Goal: Task Accomplishment & Management: Manage account settings

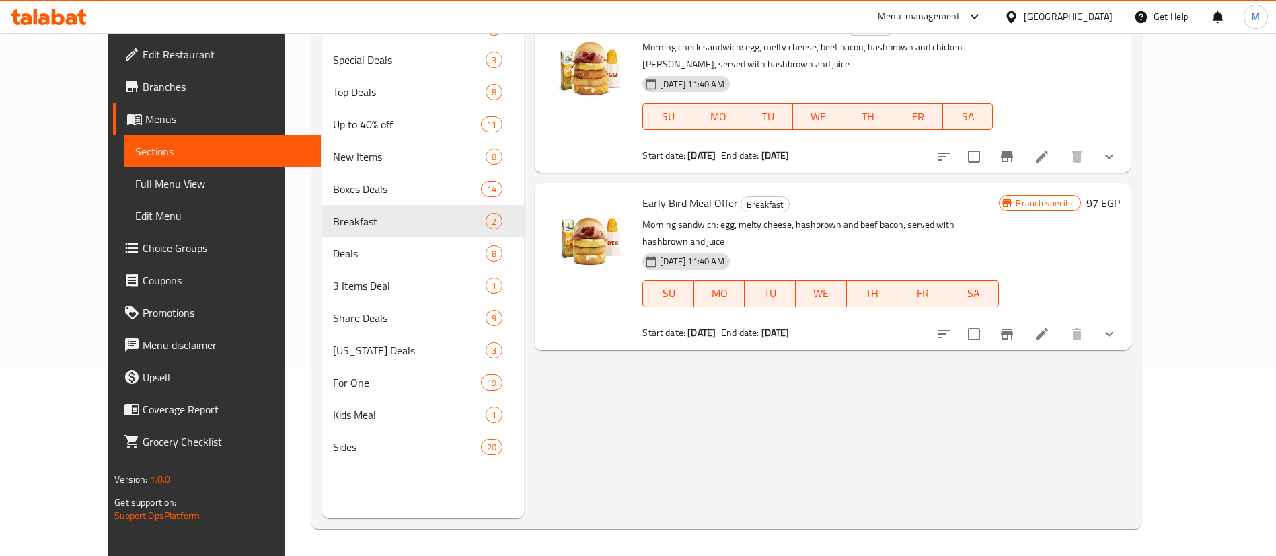
scroll to position [168, 0]
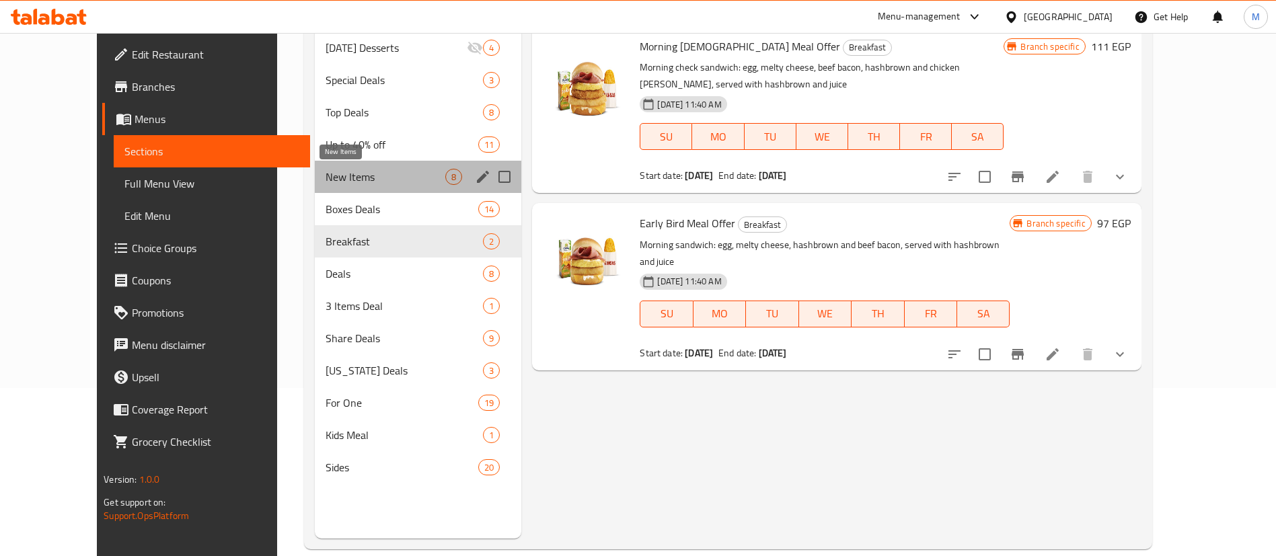
click at [340, 182] on span "New Items" at bounding box center [386, 177] width 120 height 16
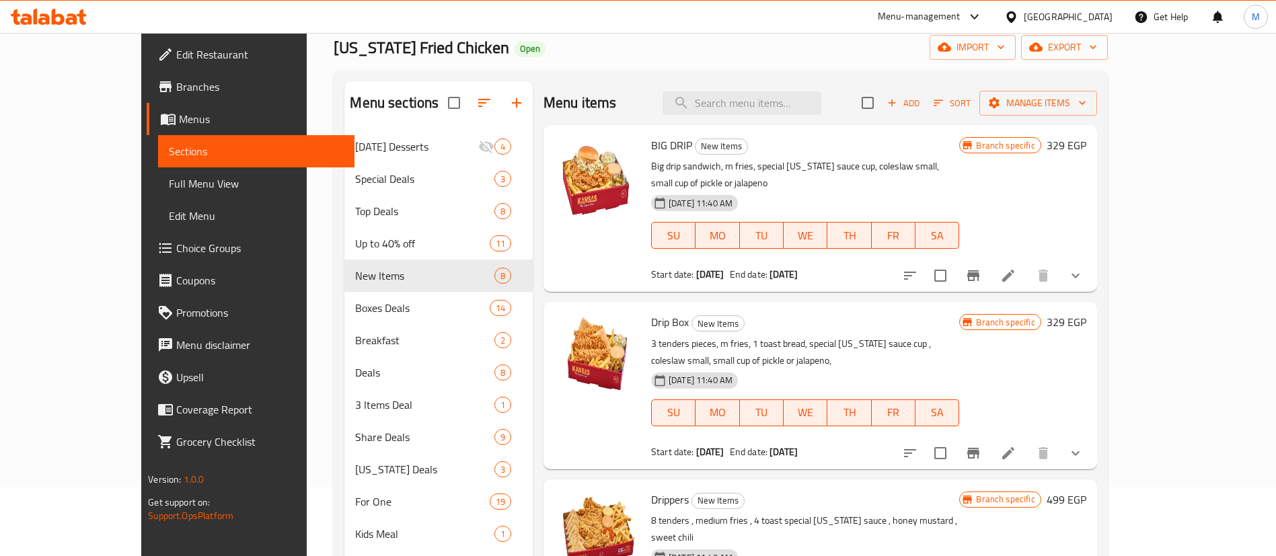
scroll to position [67, 0]
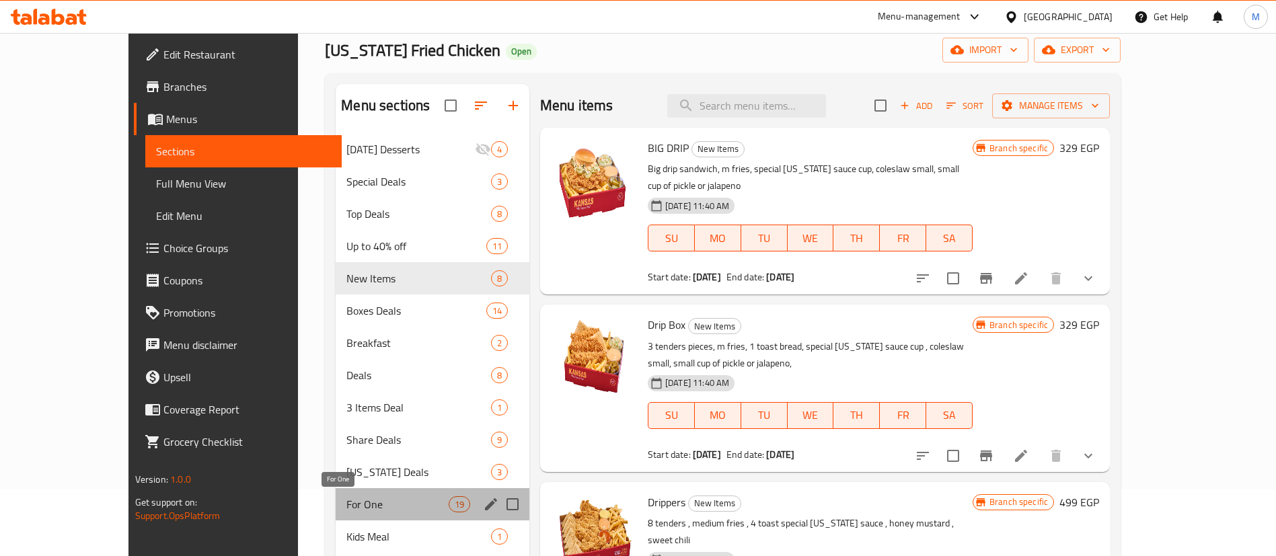
click at [392, 502] on span "For One" at bounding box center [397, 504] width 102 height 16
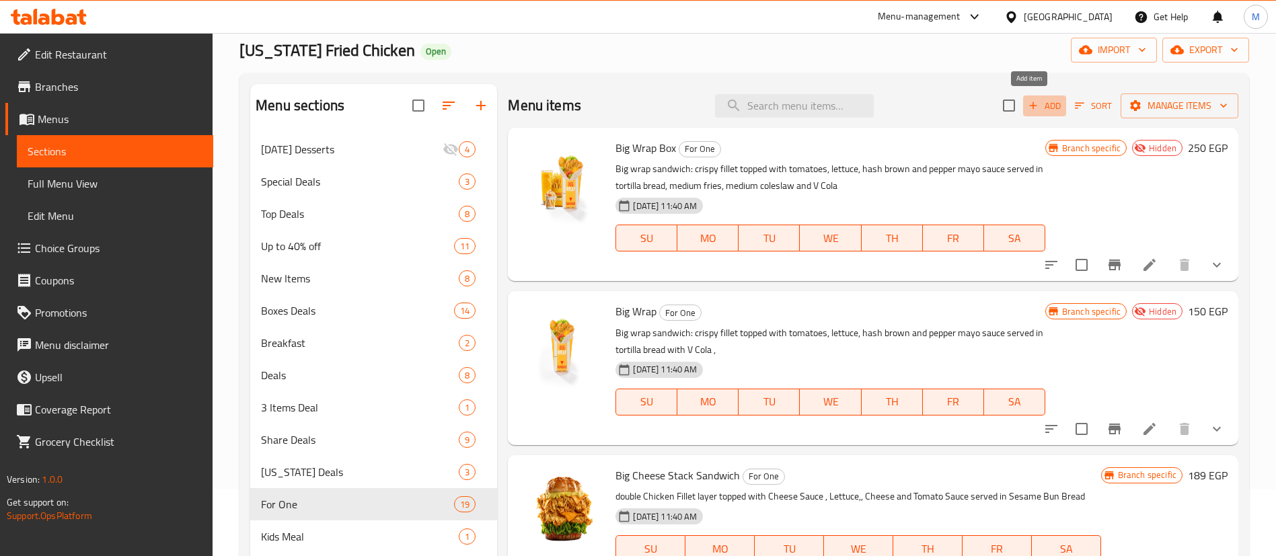
click at [1039, 109] on span "Add" at bounding box center [1044, 105] width 36 height 15
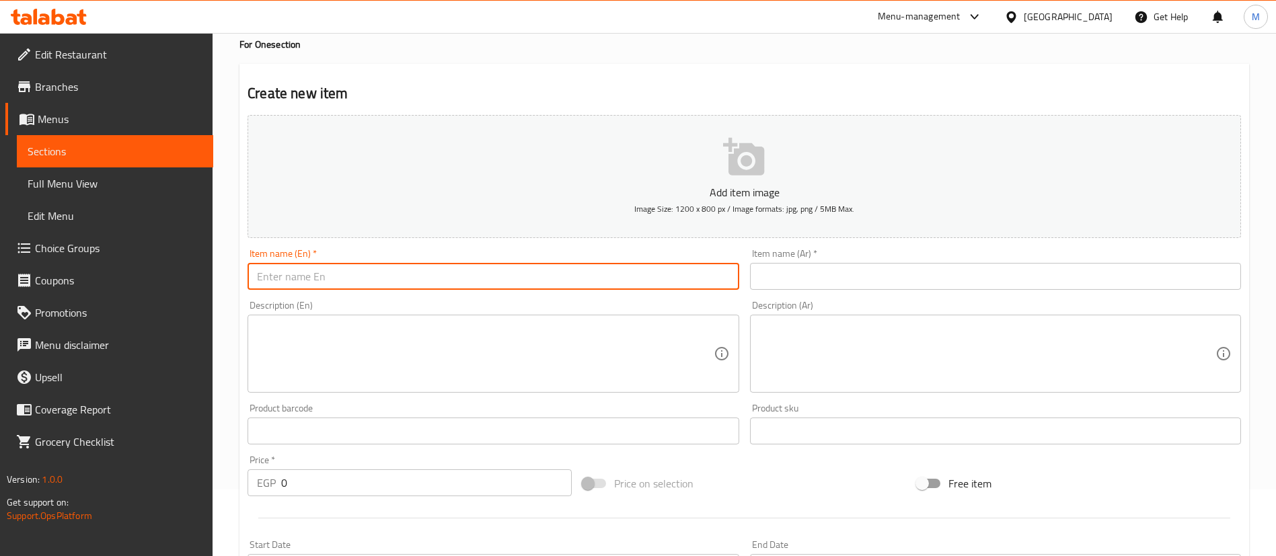
click at [604, 267] on input "text" at bounding box center [493, 276] width 491 height 27
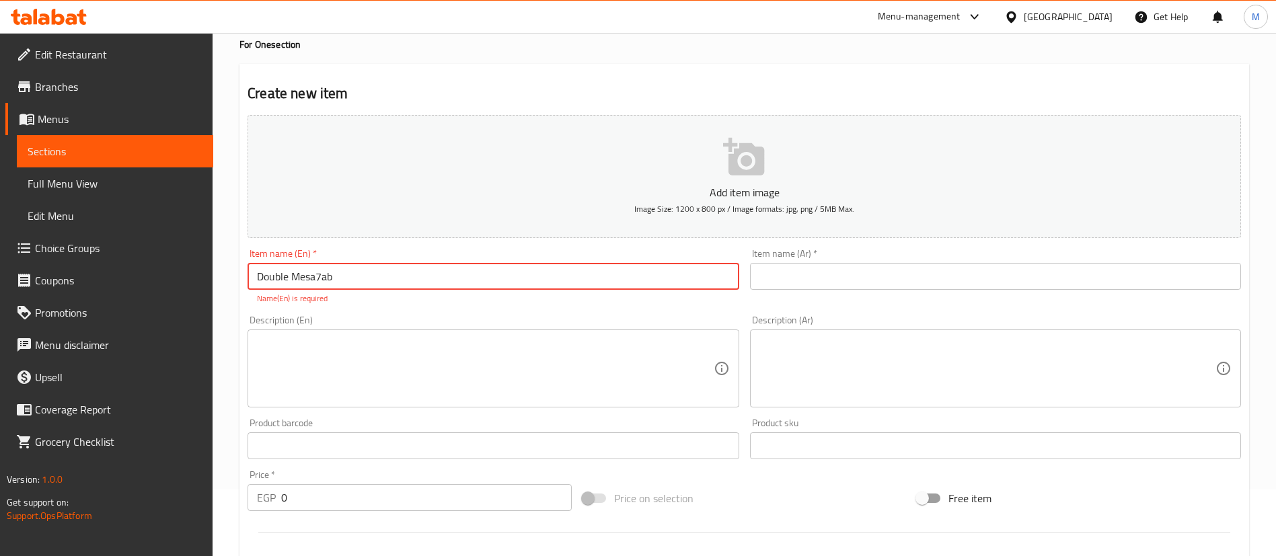
type input "Double Mesa7ab"
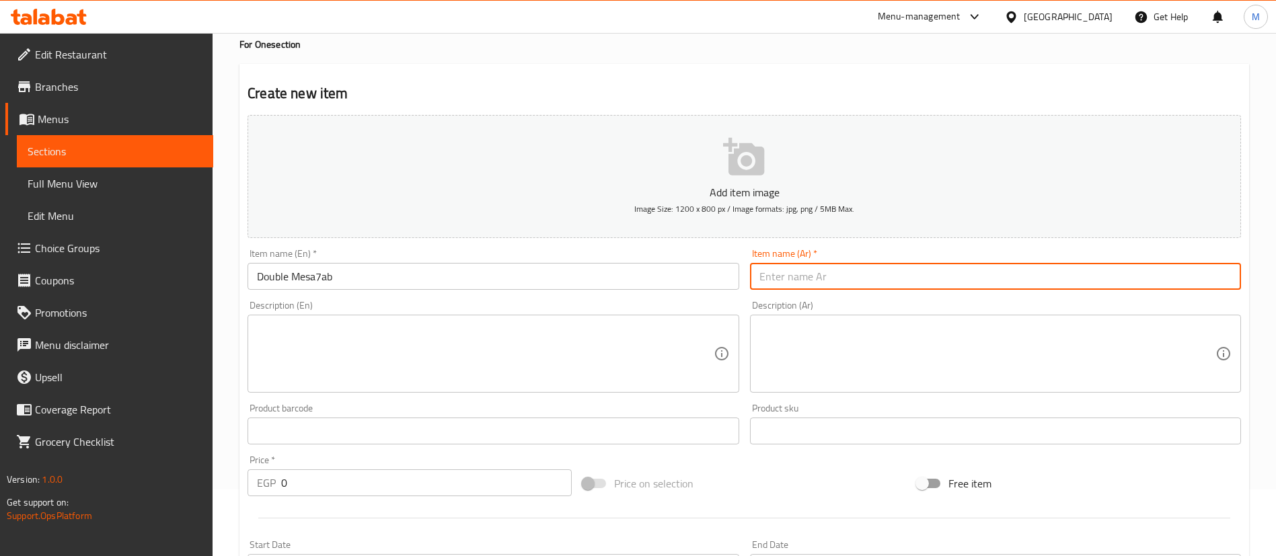
click at [923, 287] on input "text" at bounding box center [995, 276] width 491 height 27
type input "دابل مسحب"
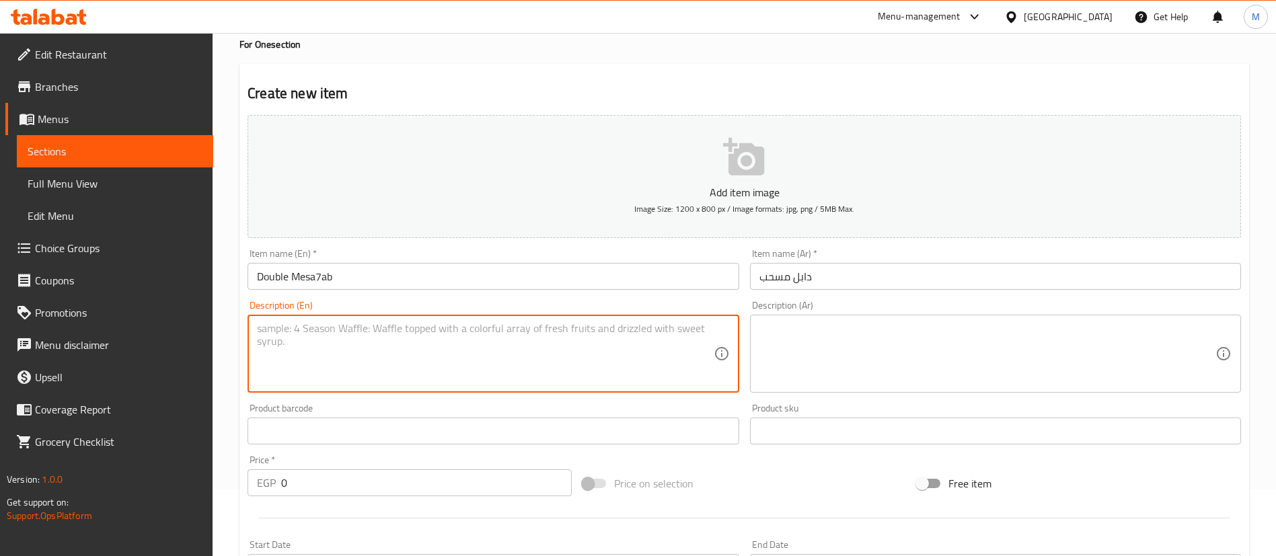
click at [560, 338] on textarea at bounding box center [485, 354] width 456 height 64
paste textarea "Double Crispy Mesa7ab 100gm topped with Jalapeños, Pickles; Cheddar Cheese, Che…"
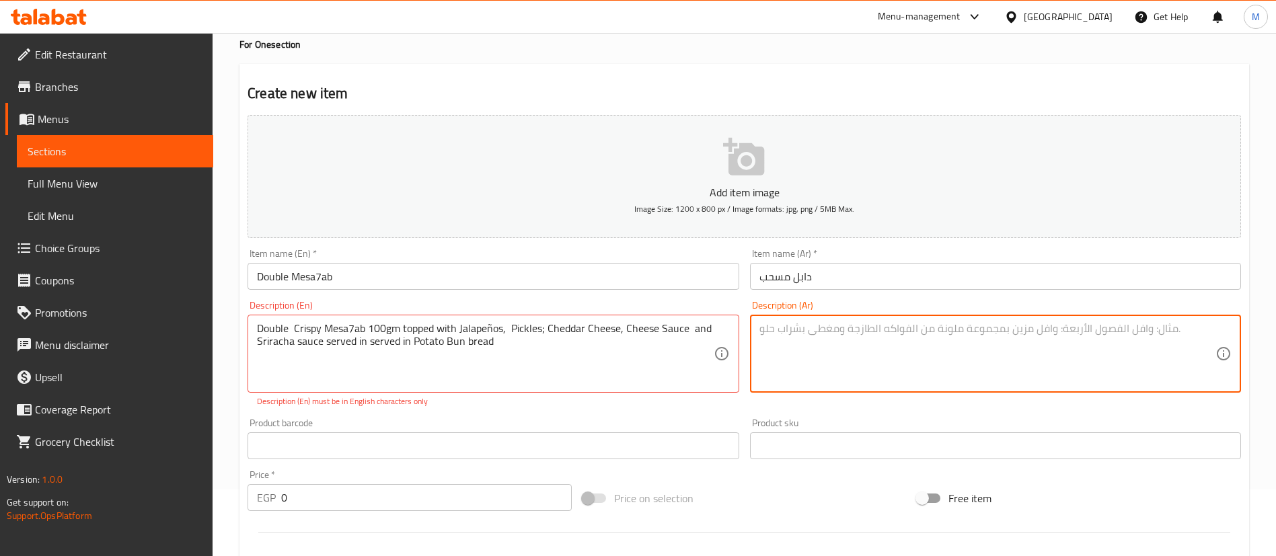
click at [882, 369] on textarea at bounding box center [987, 354] width 456 height 64
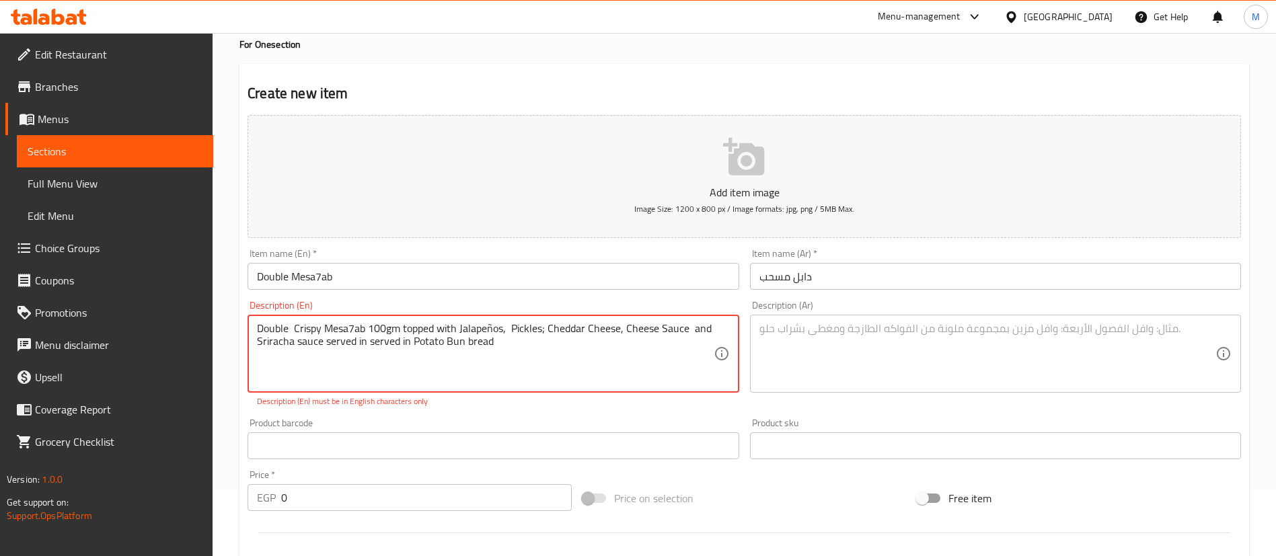
drag, startPoint x: 574, startPoint y: 349, endPoint x: 249, endPoint y: 324, distance: 326.5
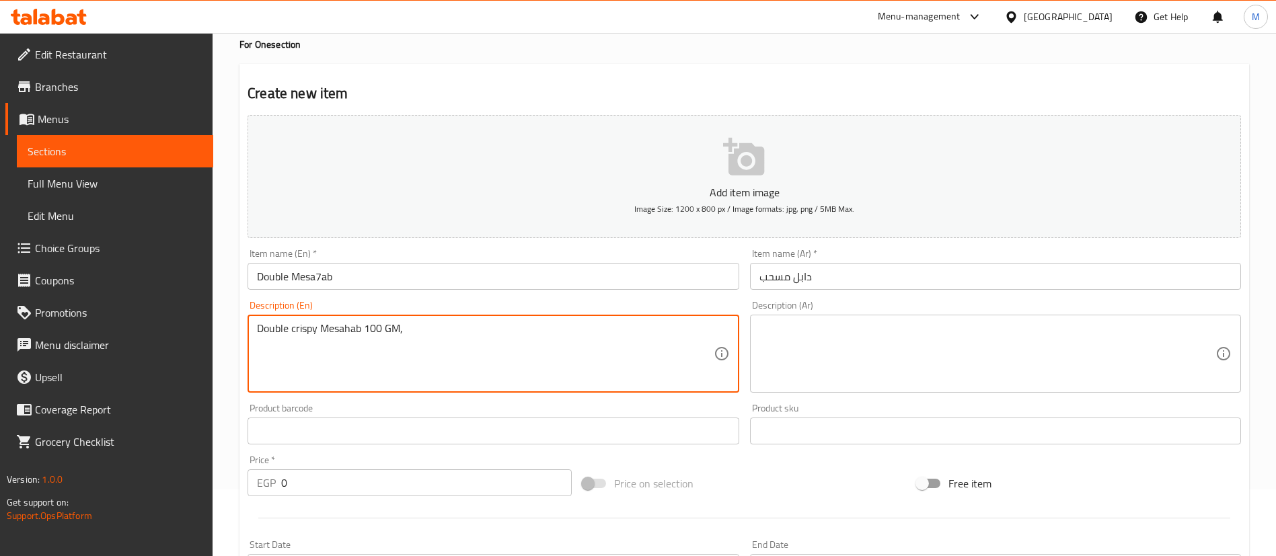
paste textarea "topped with Jalapeños"
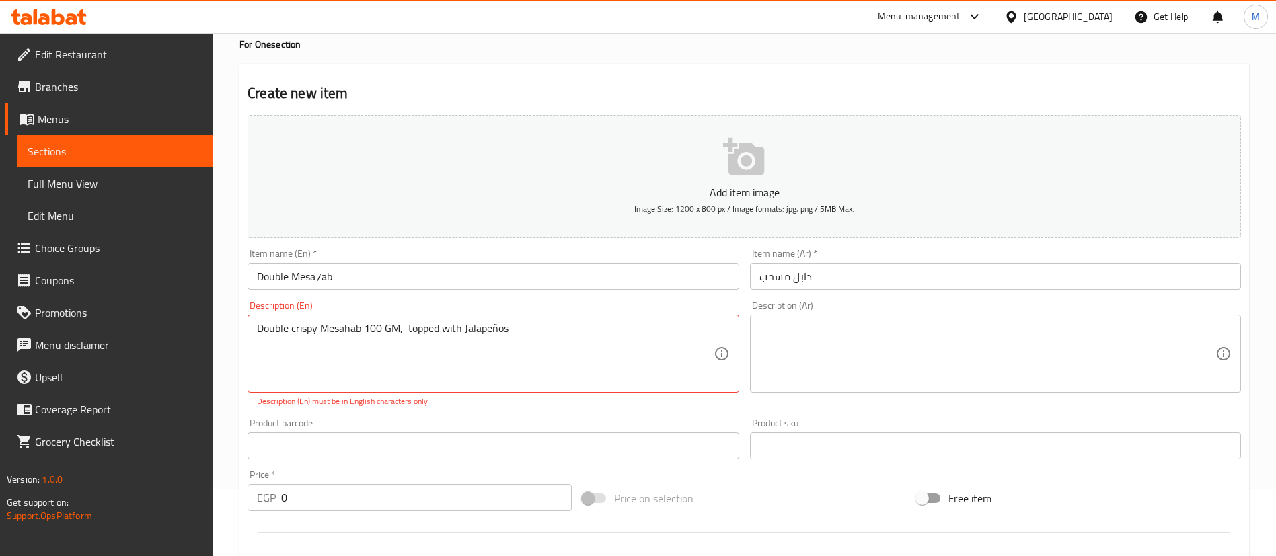
click at [586, 405] on div "Add item image Image Size: 1200 x 800 px / Image formats: jpg, png / 5MB Max. I…" at bounding box center [744, 407] width 1004 height 595
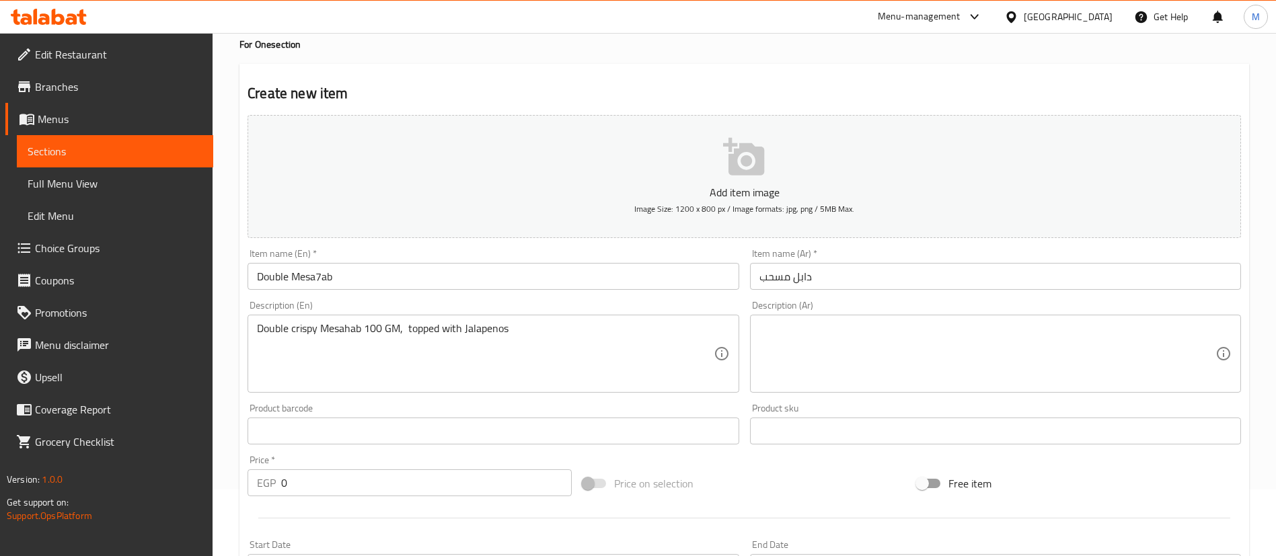
click at [591, 302] on div "Description (En) Double crispy Mesahab 100 GM, topped with Jalapenos Descriptio…" at bounding box center [493, 347] width 491 height 92
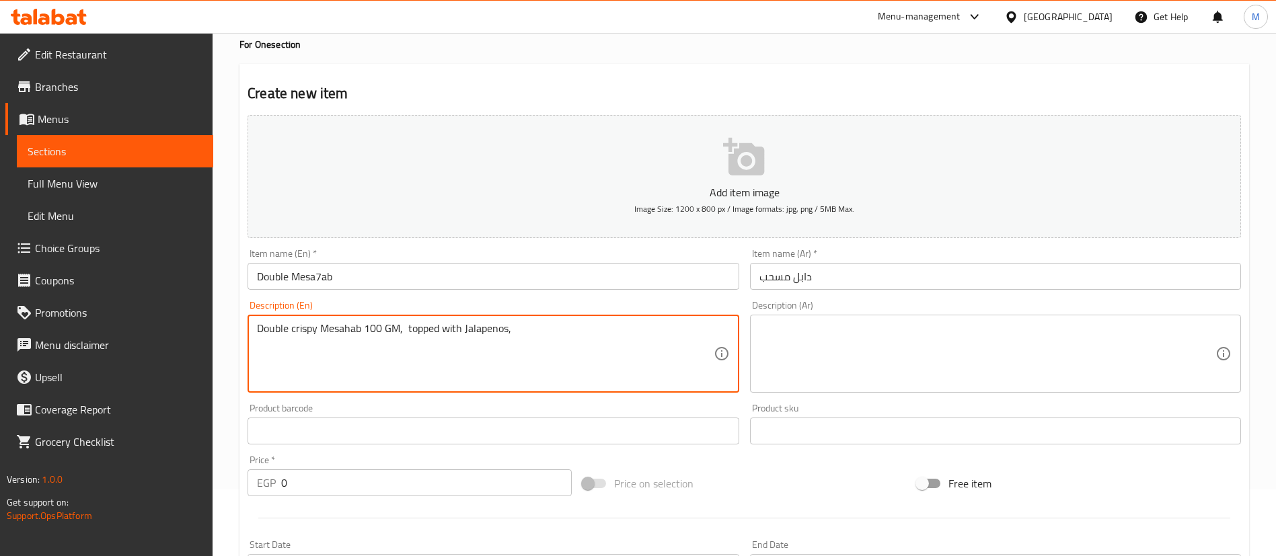
paste textarea "Pickles; Cheddar Cheese, Cheese Sauce and Sriracha sauce served in served in Po…"
type textarea "Double crispy Mesahab 100 GM, topped with Jalapenos, Pickles; Cheddar Cheese, C…"
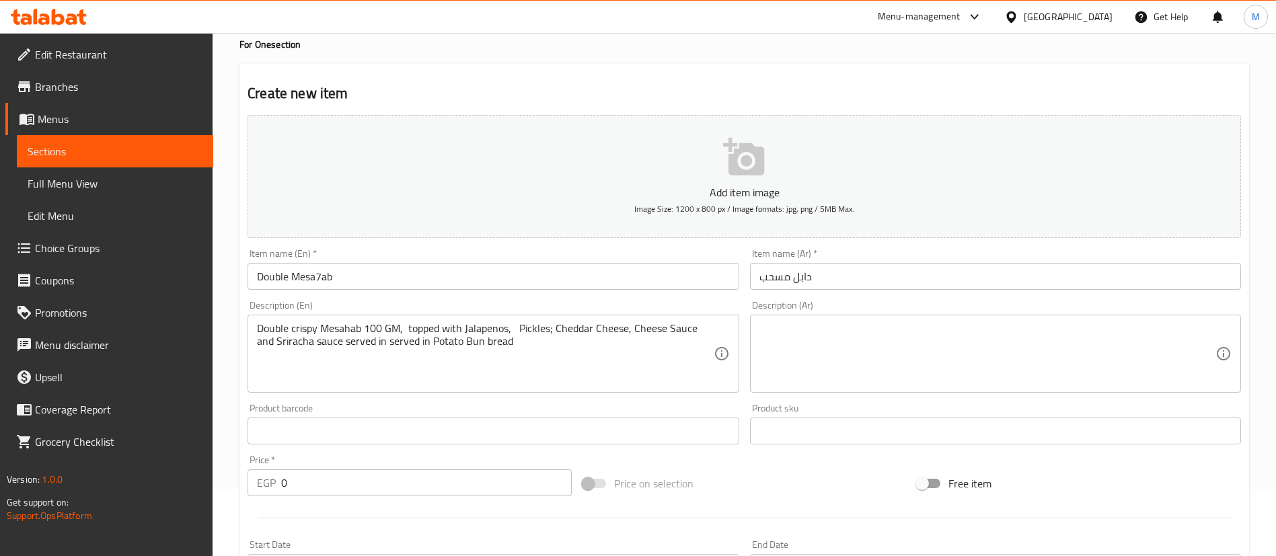
click at [637, 404] on div "Product barcode Product barcode" at bounding box center [493, 424] width 491 height 41
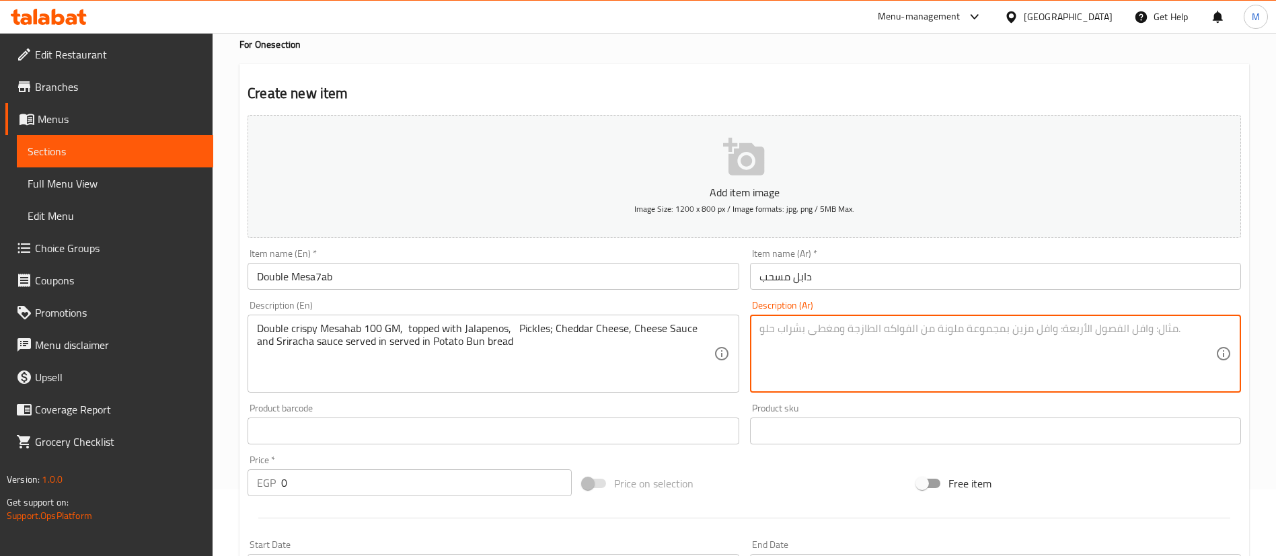
click at [839, 350] on textarea at bounding box center [987, 354] width 456 height 64
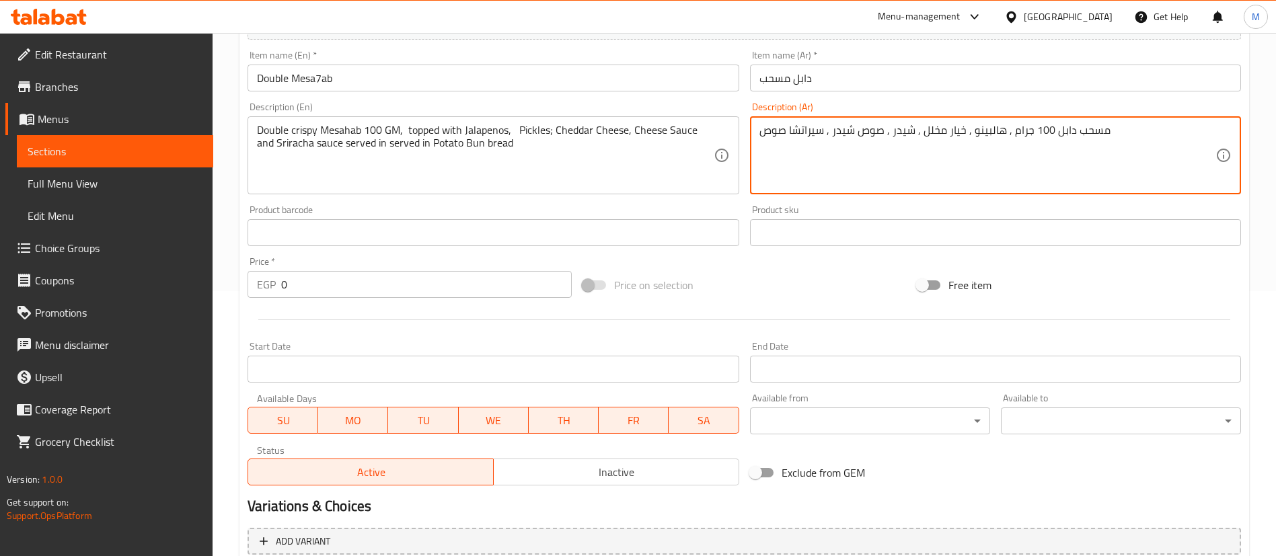
scroll to position [274, 0]
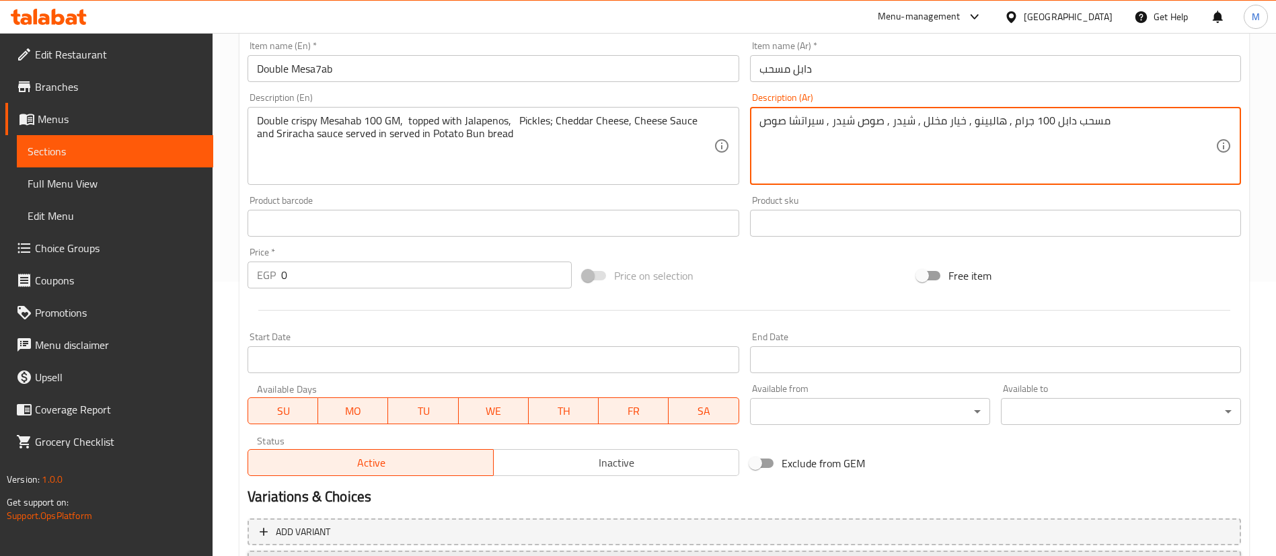
type textarea "مسحب دابل 100 جرام , هالبينو , خيار مخلل , شيدر , صوص شيدر , سيراتشا صوص"
click at [369, 276] on input "0" at bounding box center [426, 275] width 291 height 27
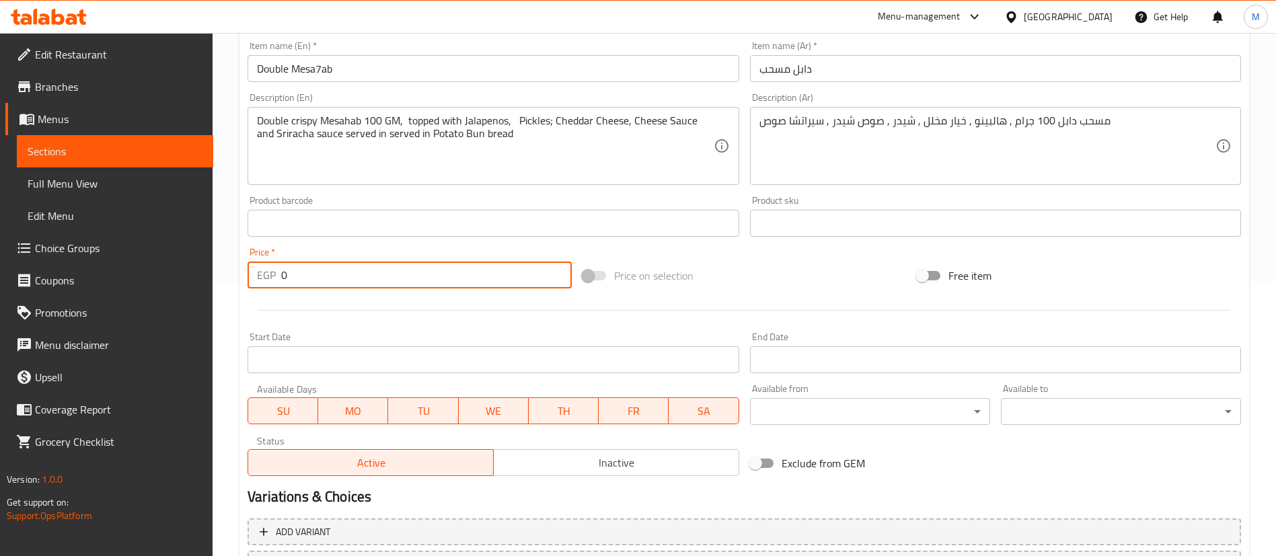
click at [369, 276] on input "0" at bounding box center [426, 275] width 291 height 27
type input "179"
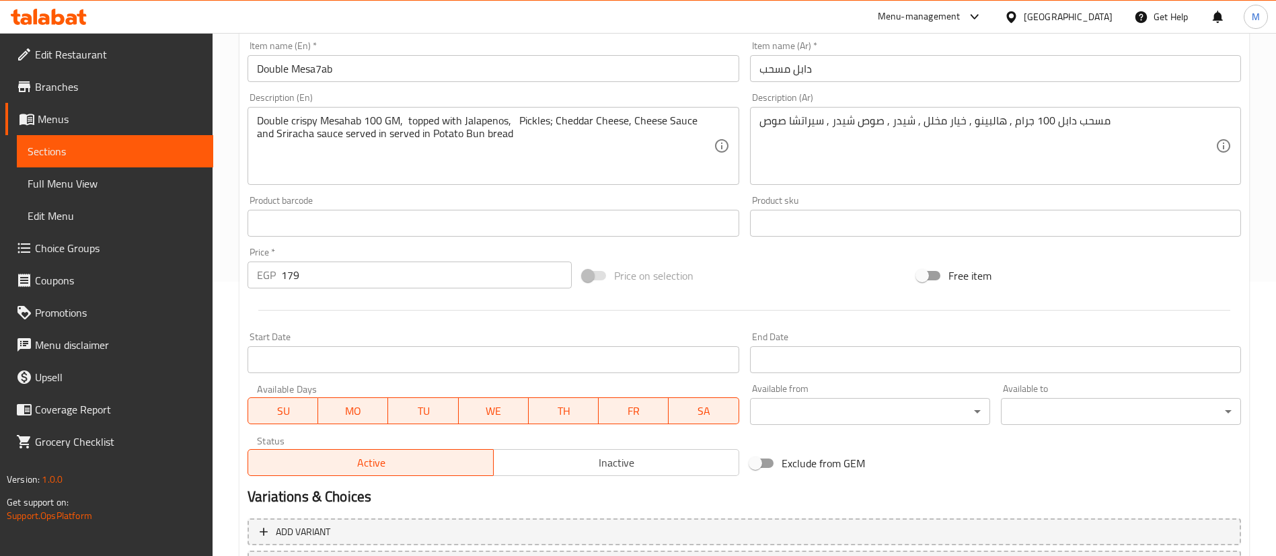
click at [789, 275] on div "Price on selection" at bounding box center [744, 276] width 335 height 36
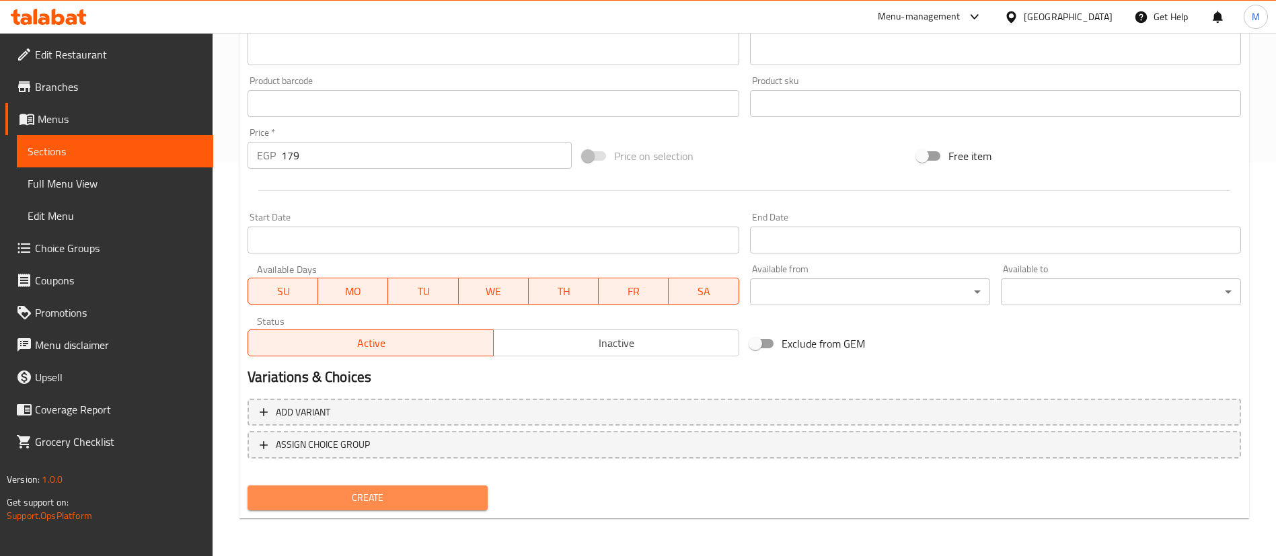
click at [398, 493] on span "Create" at bounding box center [367, 498] width 219 height 17
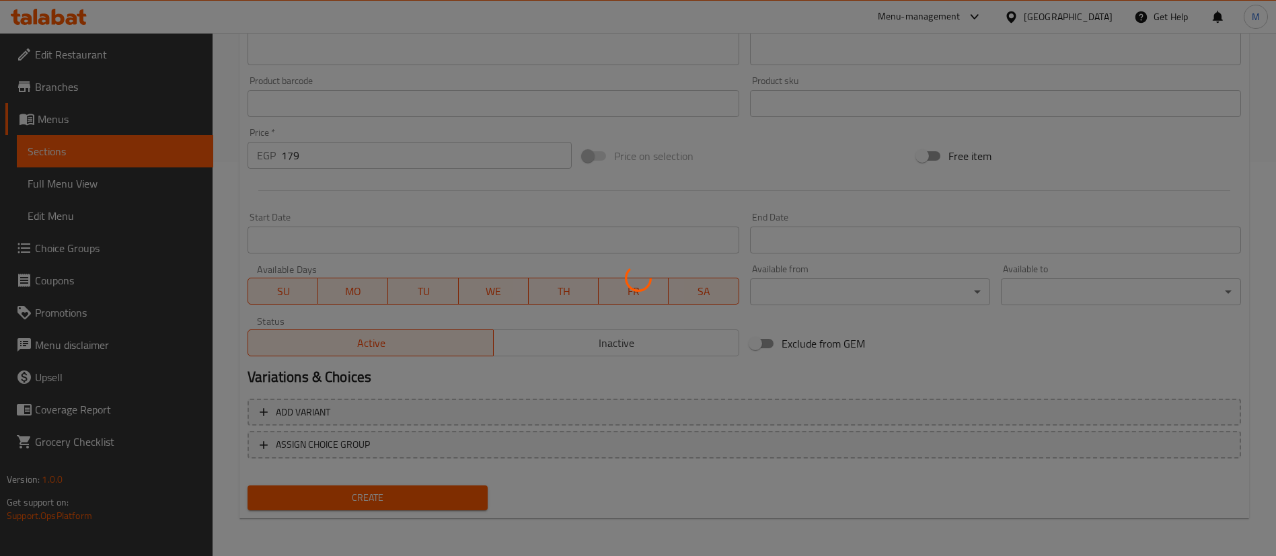
scroll to position [0, 0]
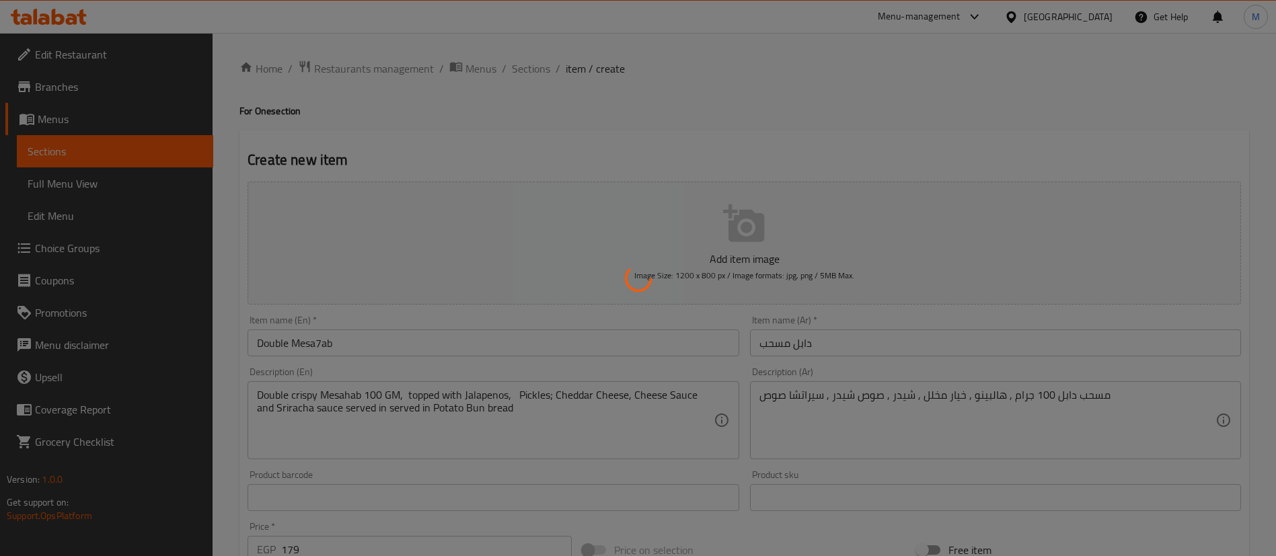
type input "0"
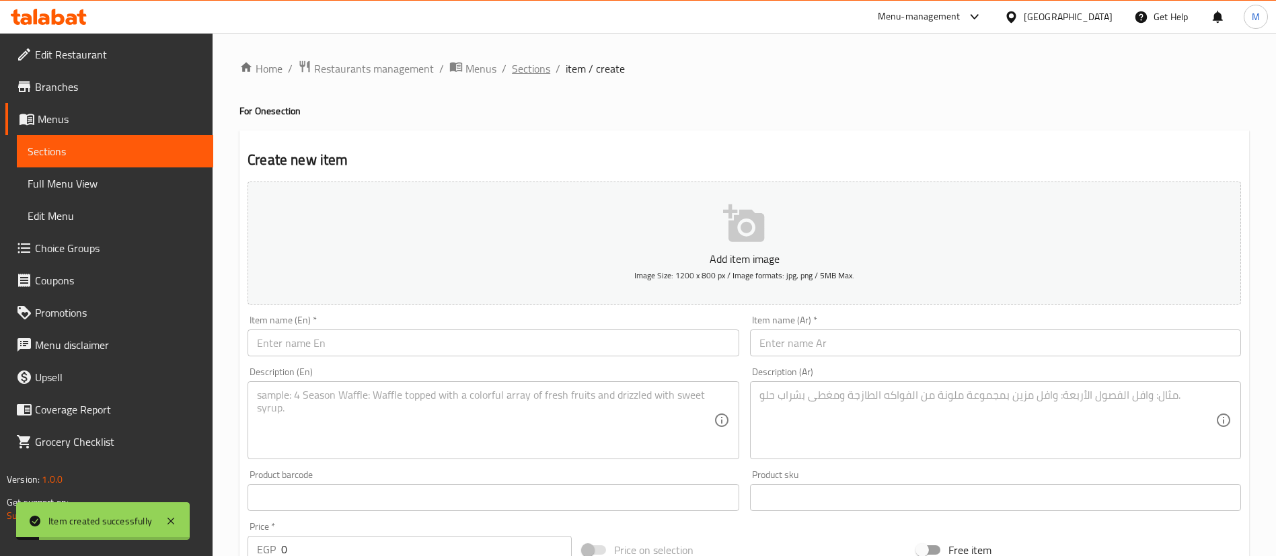
click at [528, 71] on span "Sections" at bounding box center [531, 69] width 38 height 16
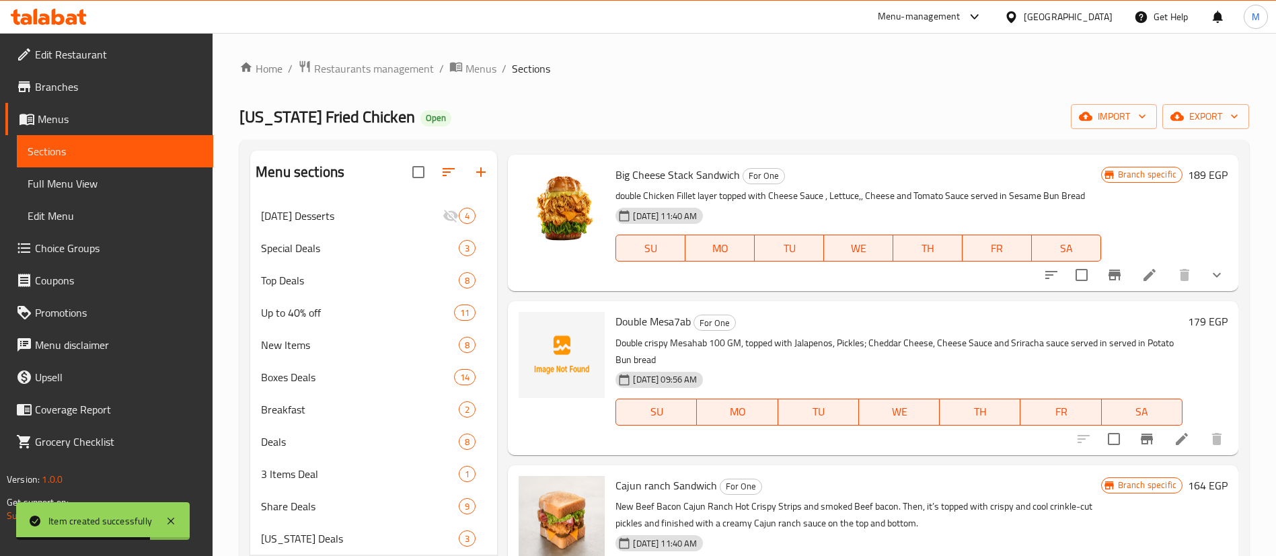
scroll to position [381, 0]
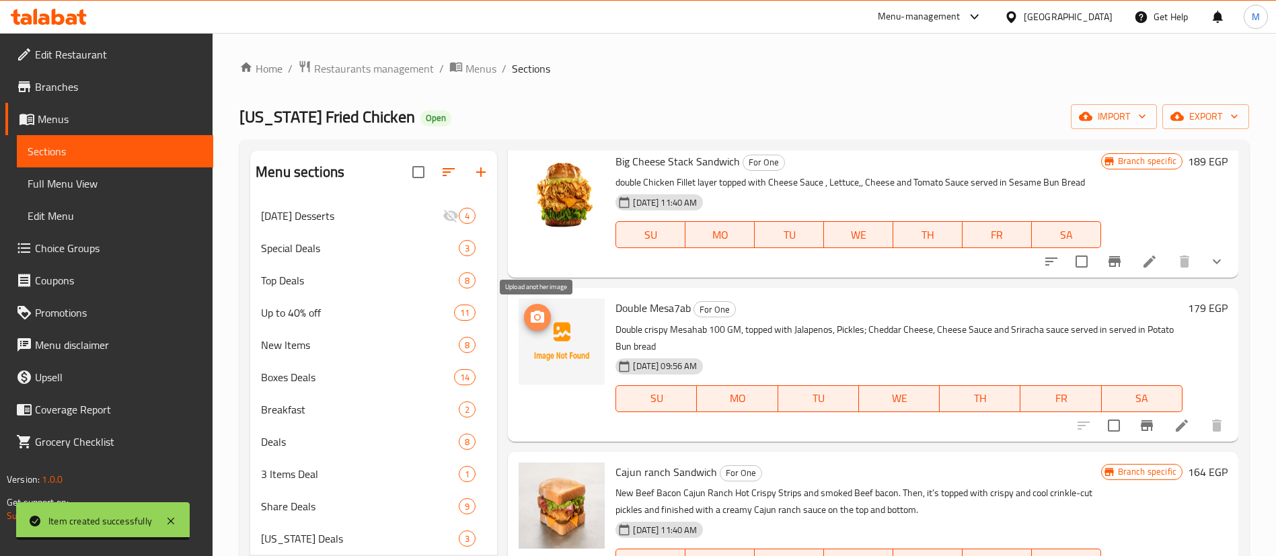
click at [541, 322] on icon "upload picture" at bounding box center [537, 317] width 13 height 12
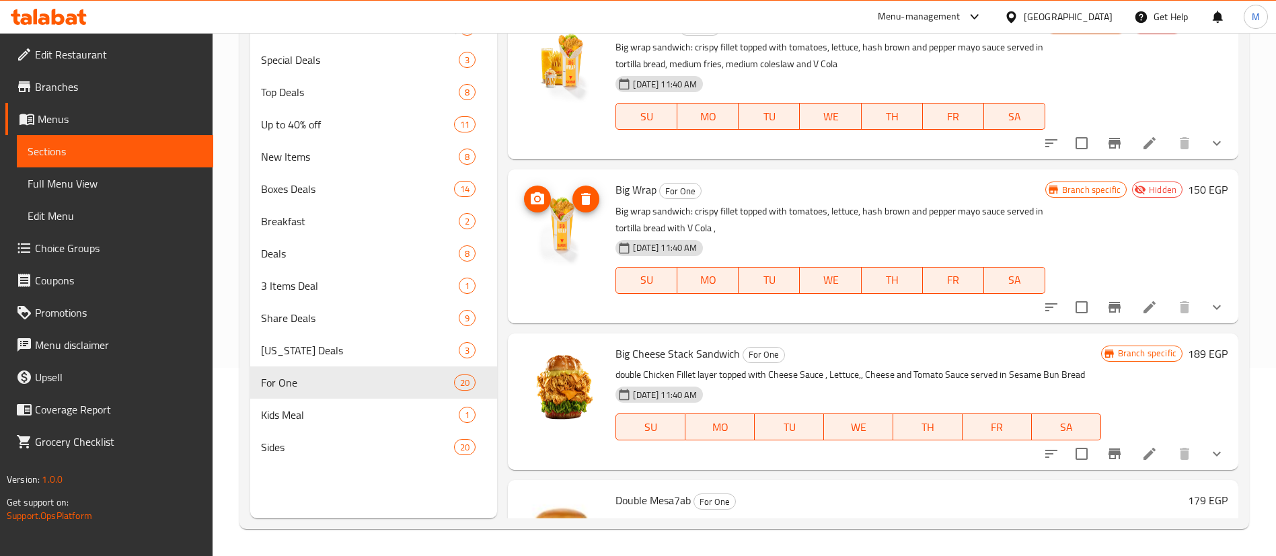
scroll to position [0, 0]
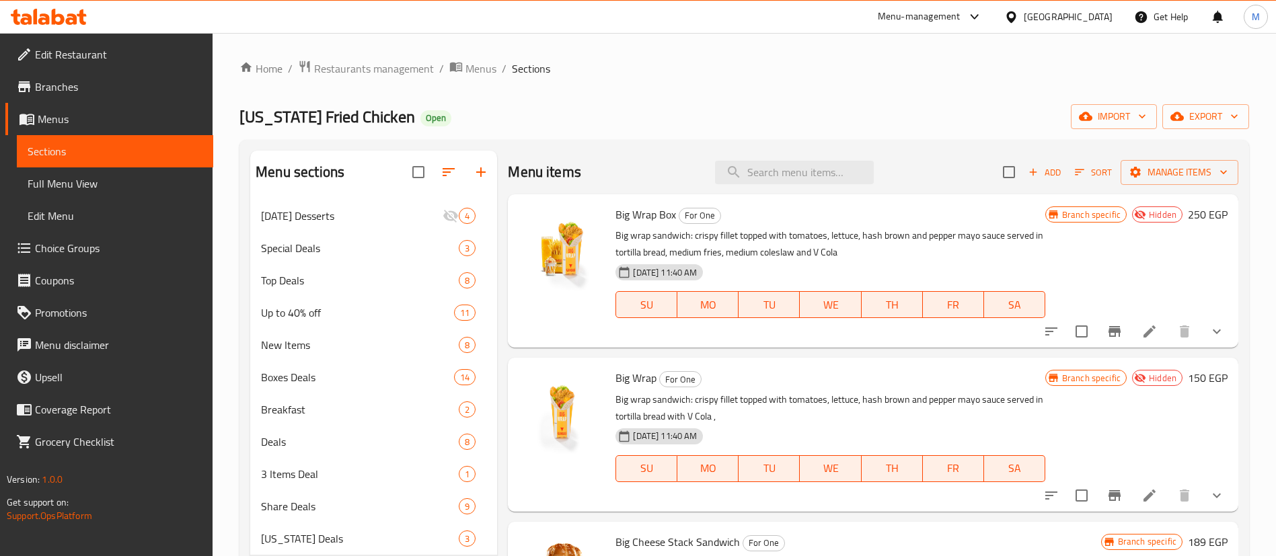
click at [615, 139] on div "Home / Restaurants management / Menus / Sections [US_STATE] Fried Chicken Open …" at bounding box center [744, 389] width 1010 height 658
click at [388, 67] on span "Restaurants management" at bounding box center [374, 69] width 120 height 16
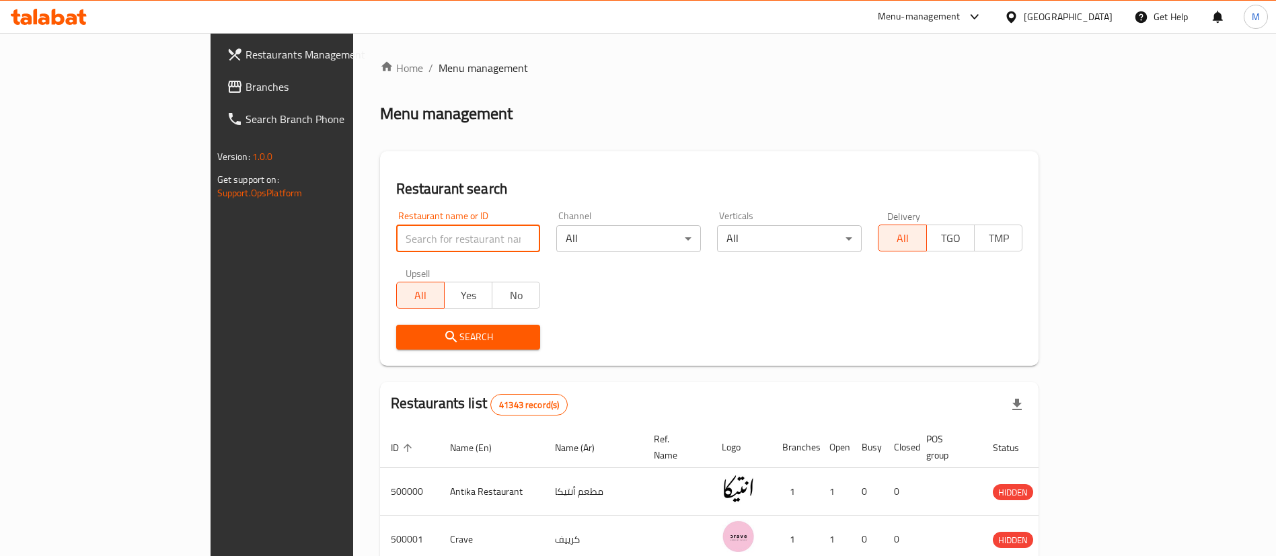
click at [396, 233] on input "search" at bounding box center [468, 238] width 145 height 27
paste input "691150"
type input "691150"
click button "Search" at bounding box center [468, 337] width 145 height 25
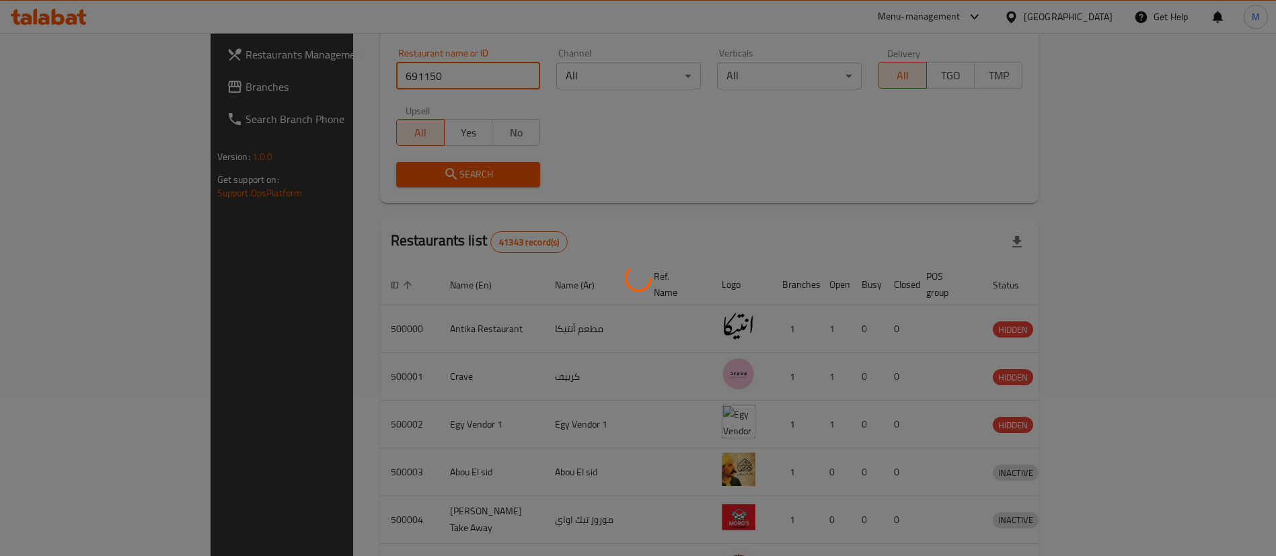
scroll to position [165, 0]
click at [841, 192] on div at bounding box center [638, 278] width 1276 height 556
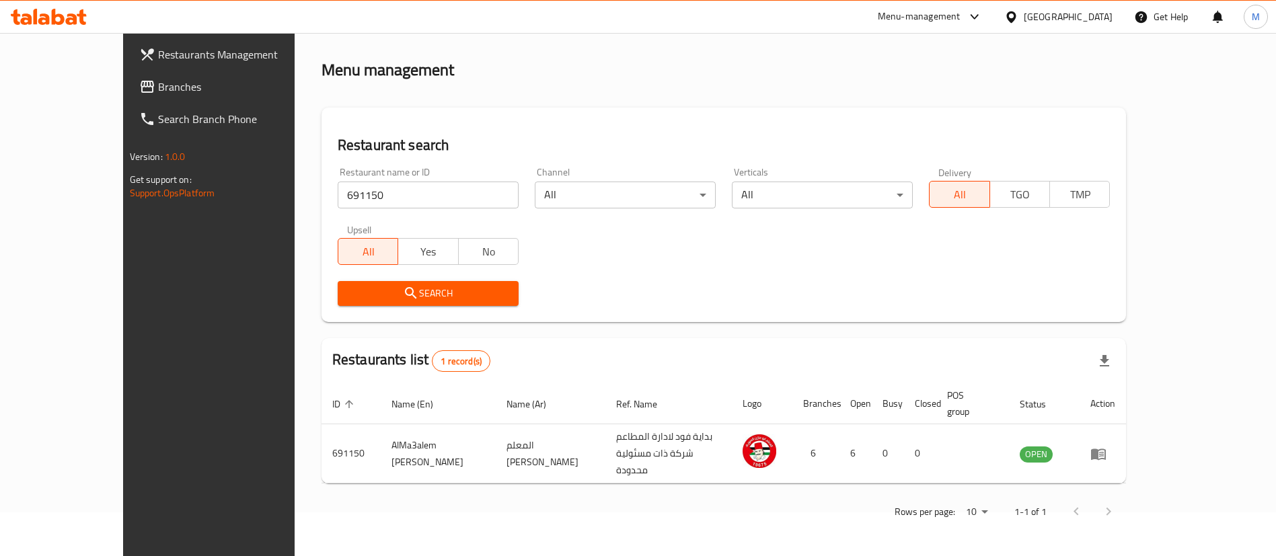
scroll to position [0, 0]
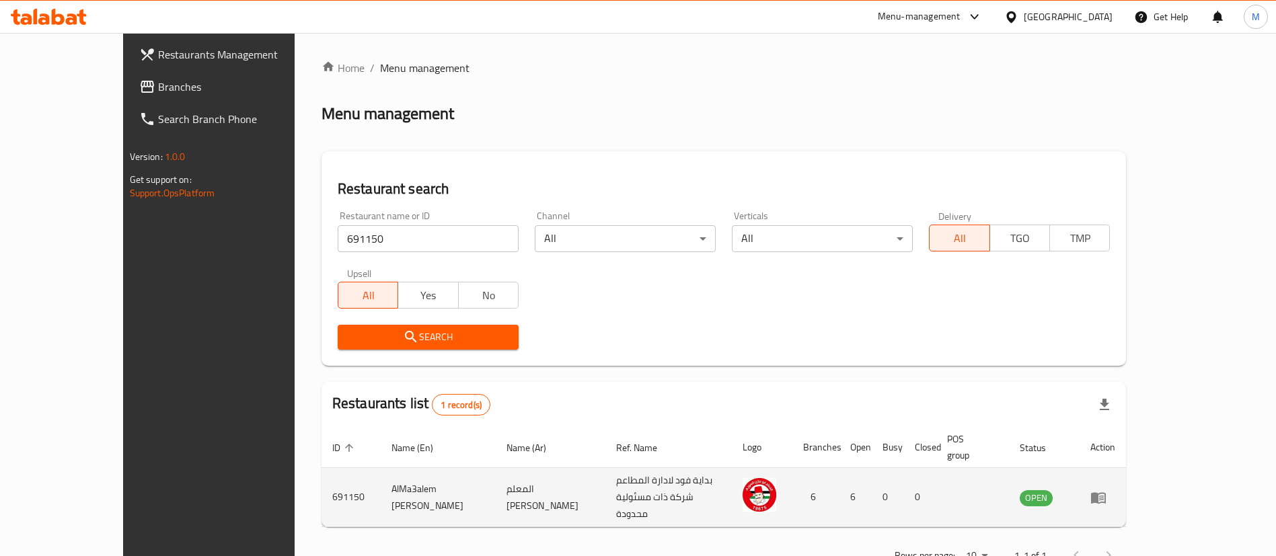
click at [1126, 488] on td "enhanced table" at bounding box center [1103, 497] width 46 height 59
click at [1106, 492] on icon "enhanced table" at bounding box center [1098, 497] width 15 height 11
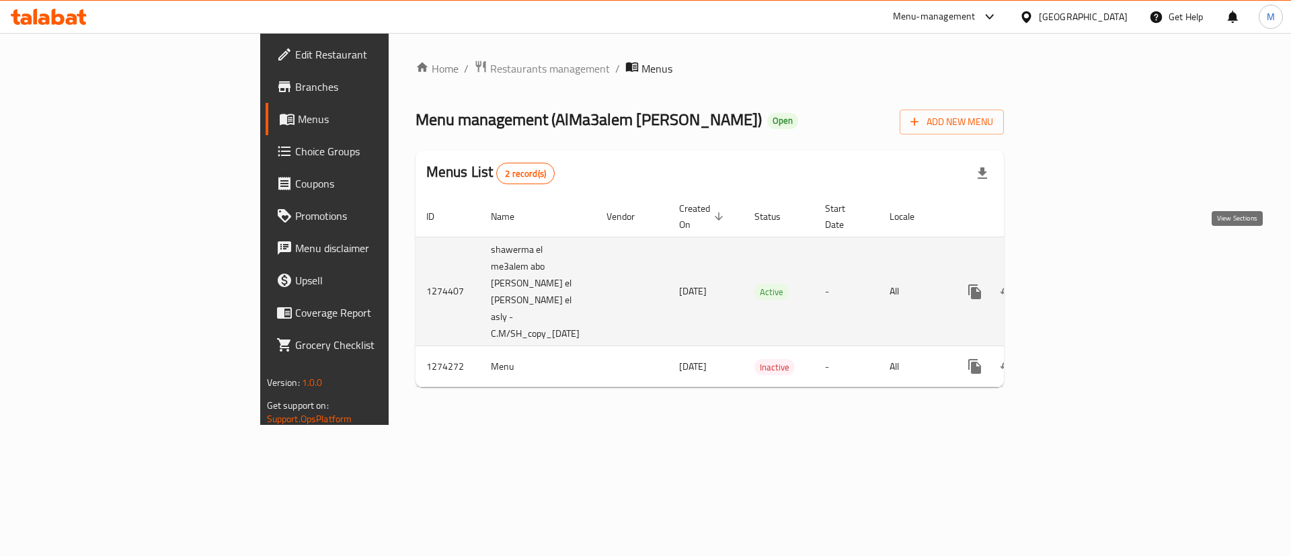
click at [1080, 284] on icon "enhanced table" at bounding box center [1072, 292] width 16 height 16
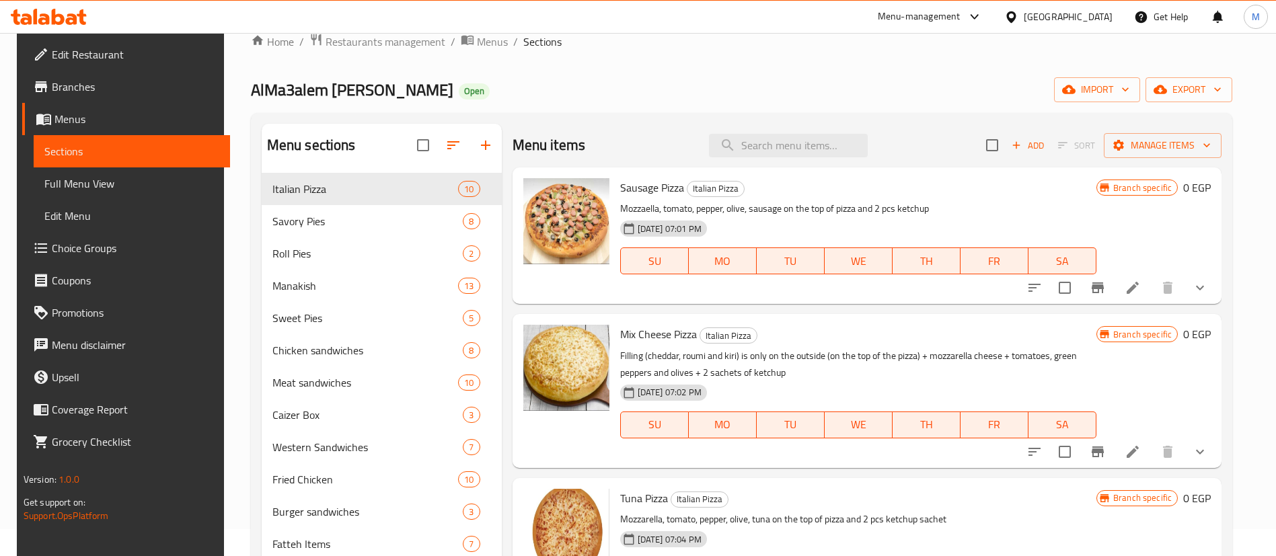
scroll to position [19, 0]
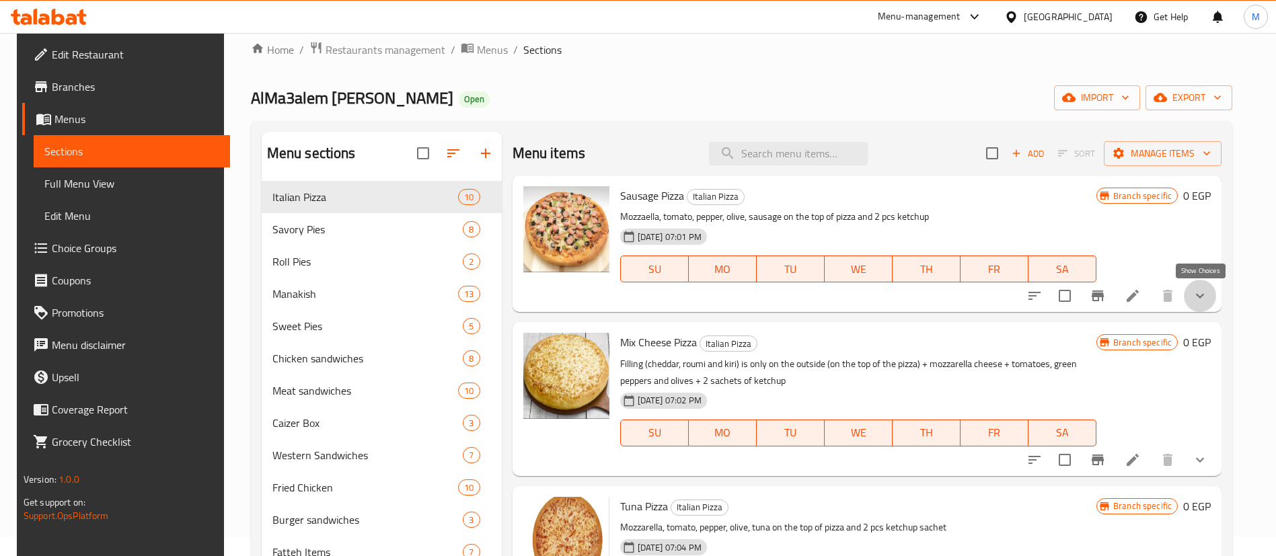
click at [1198, 293] on icon "show more" at bounding box center [1200, 296] width 16 height 16
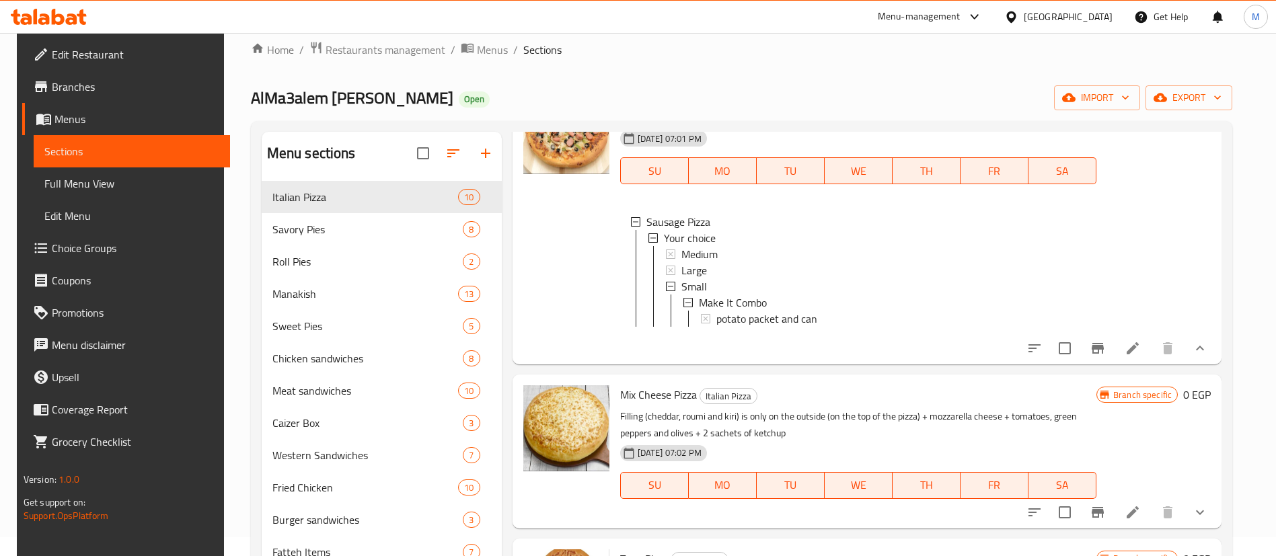
scroll to position [102, 0]
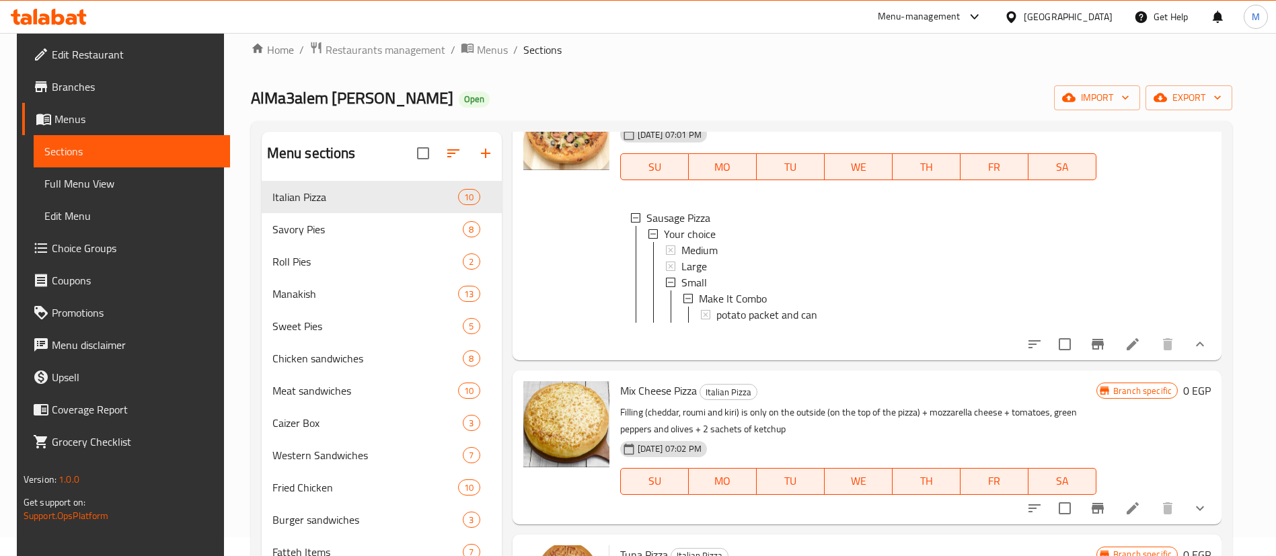
click at [563, 314] on div at bounding box center [566, 217] width 97 height 276
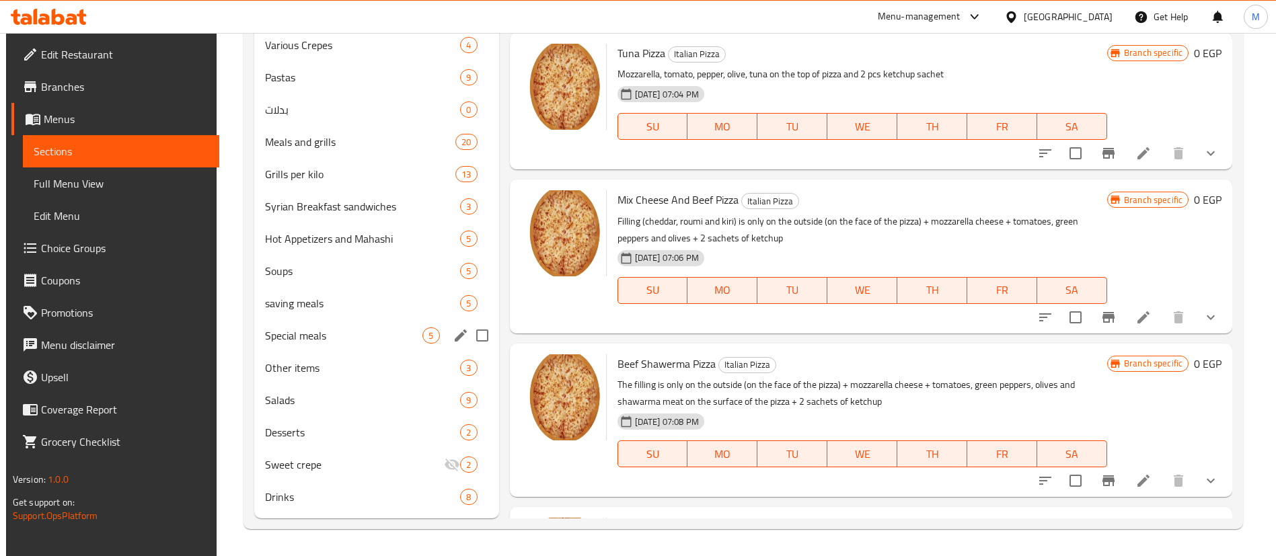
scroll to position [0, 0]
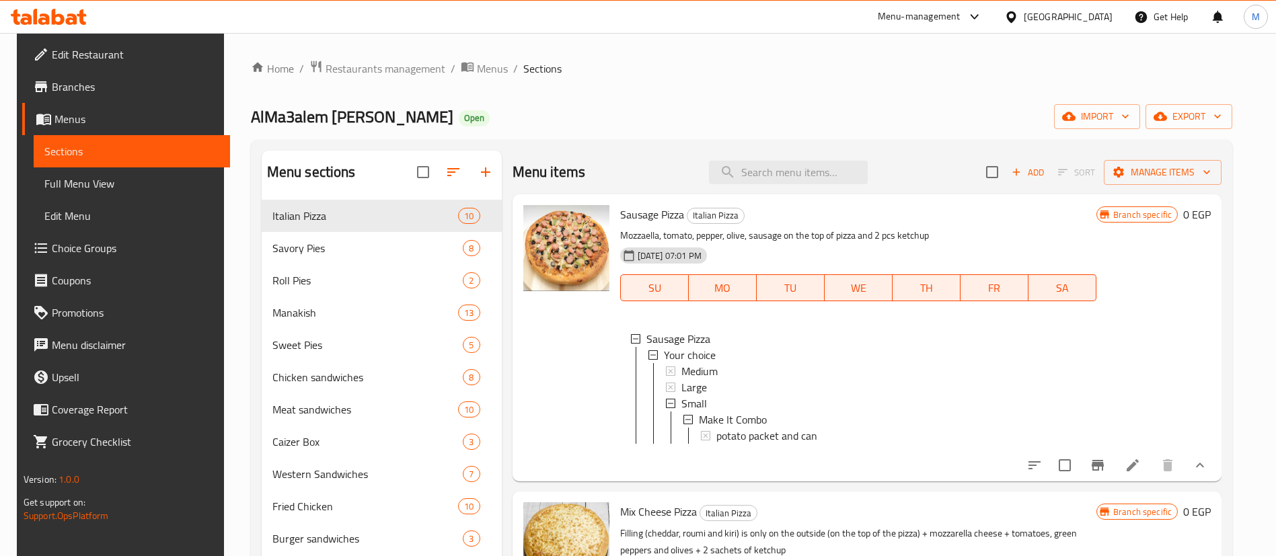
click at [576, 375] on div at bounding box center [566, 338] width 97 height 276
click at [453, 171] on icon "button" at bounding box center [453, 172] width 16 height 16
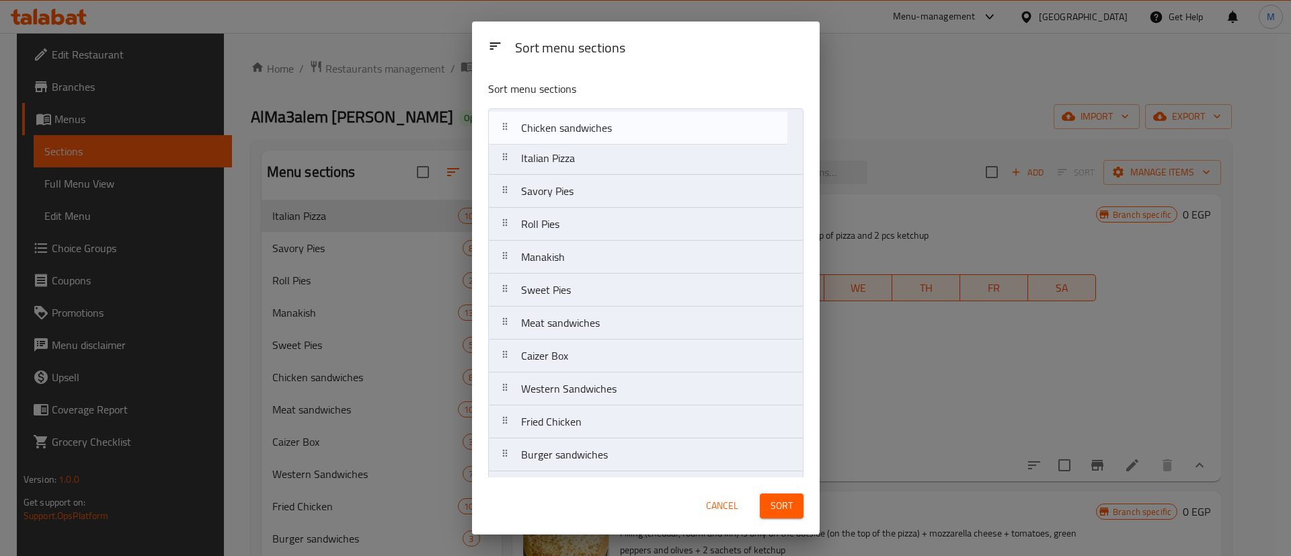
drag, startPoint x: 603, startPoint y: 299, endPoint x: 603, endPoint y: 118, distance: 180.9
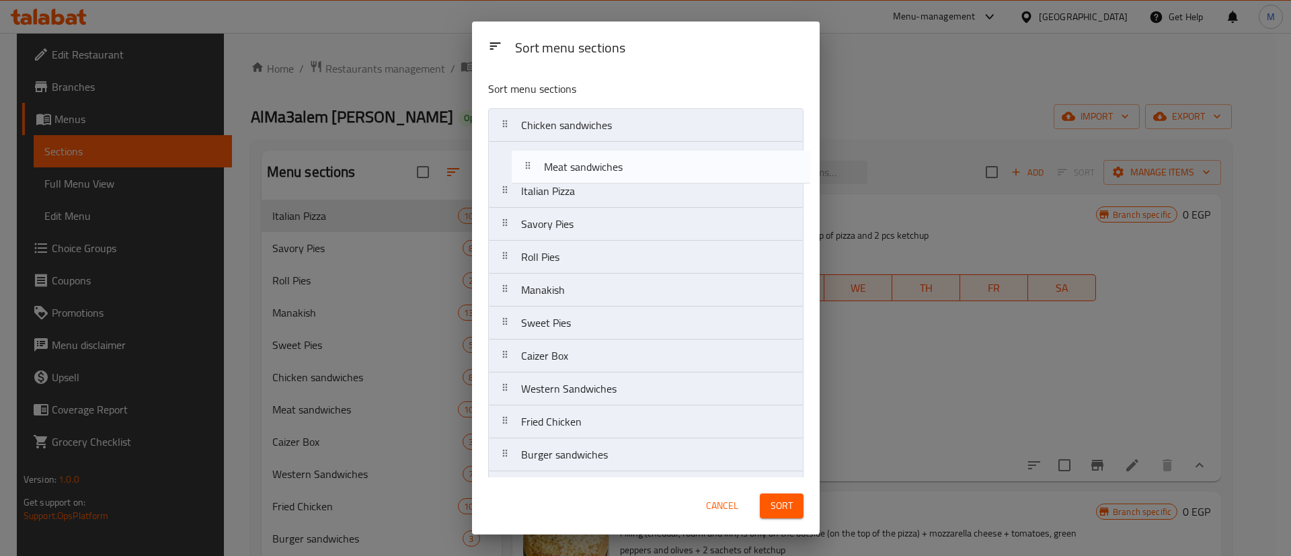
drag, startPoint x: 568, startPoint y: 331, endPoint x: 592, endPoint y: 138, distance: 194.5
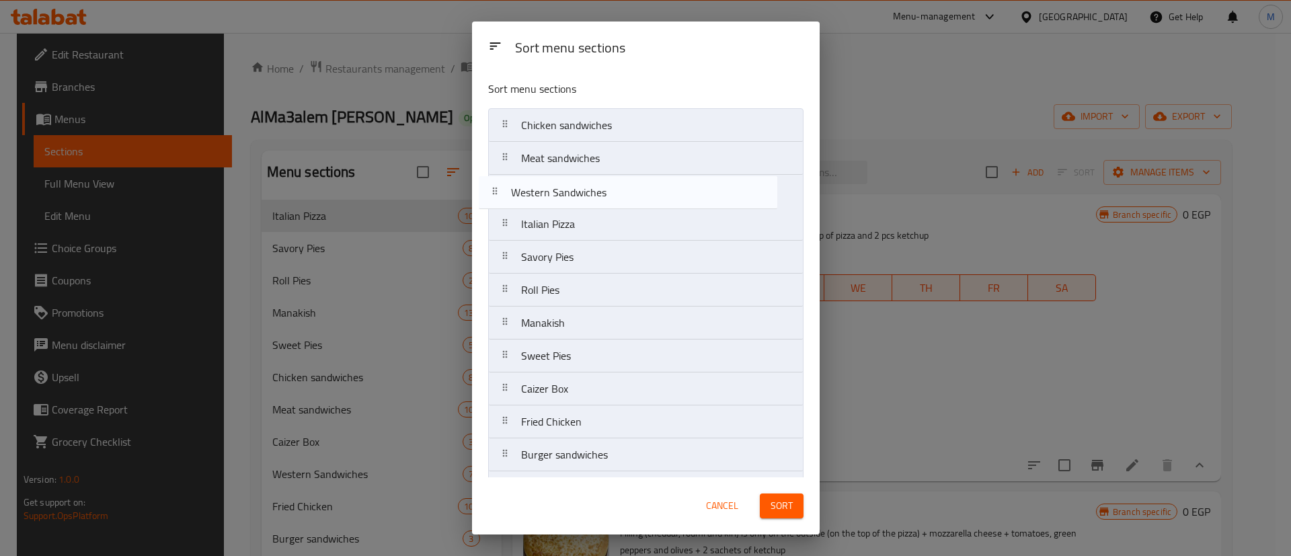
drag, startPoint x: 585, startPoint y: 397, endPoint x: 574, endPoint y: 186, distance: 210.8
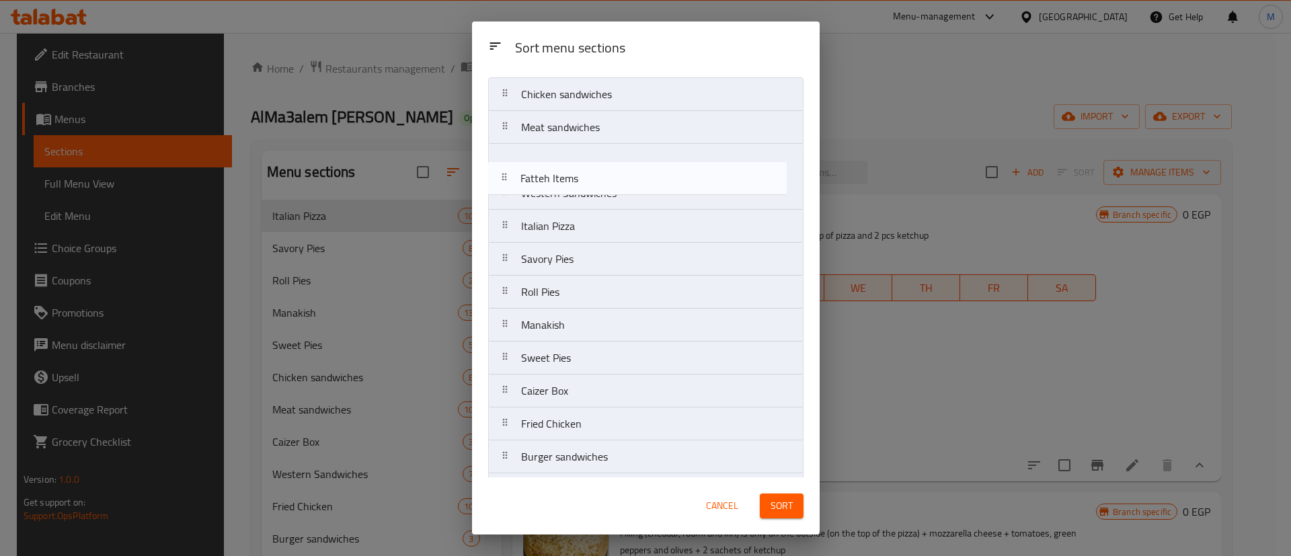
scroll to position [27, 0]
drag, startPoint x: 576, startPoint y: 418, endPoint x: 580, endPoint y: 178, distance: 239.5
click at [580, 178] on nav "Chicken sandwiches Meat sandwiches Western Sandwiches Italian Pizza Savory Pies…" at bounding box center [645, 559] width 315 height 957
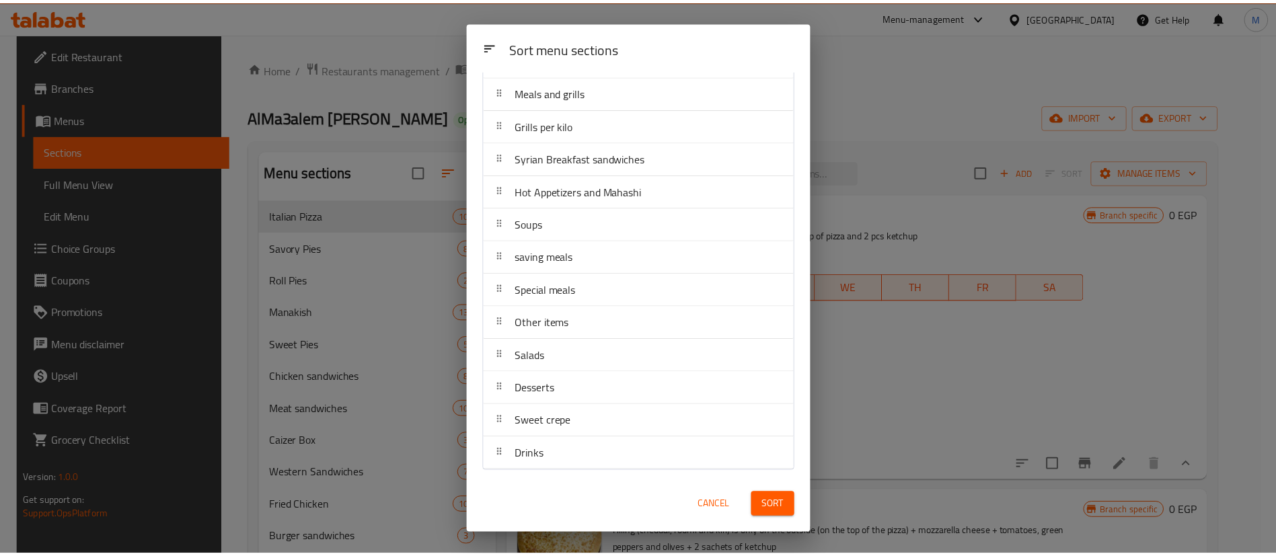
scroll to position [0, 0]
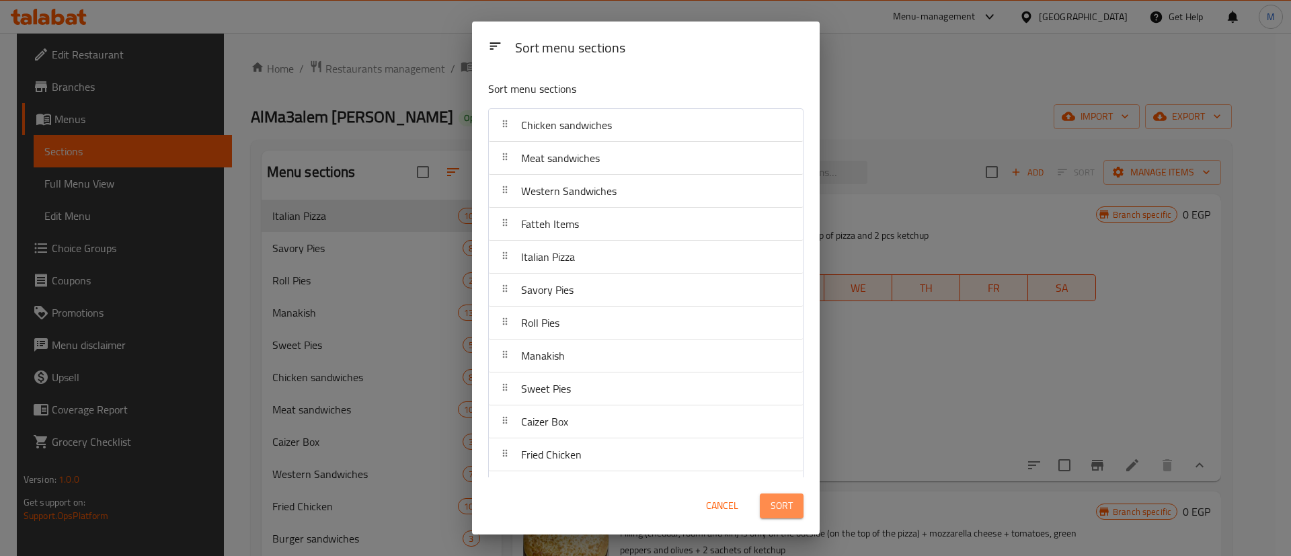
click at [785, 507] on span "Sort" at bounding box center [782, 506] width 22 height 17
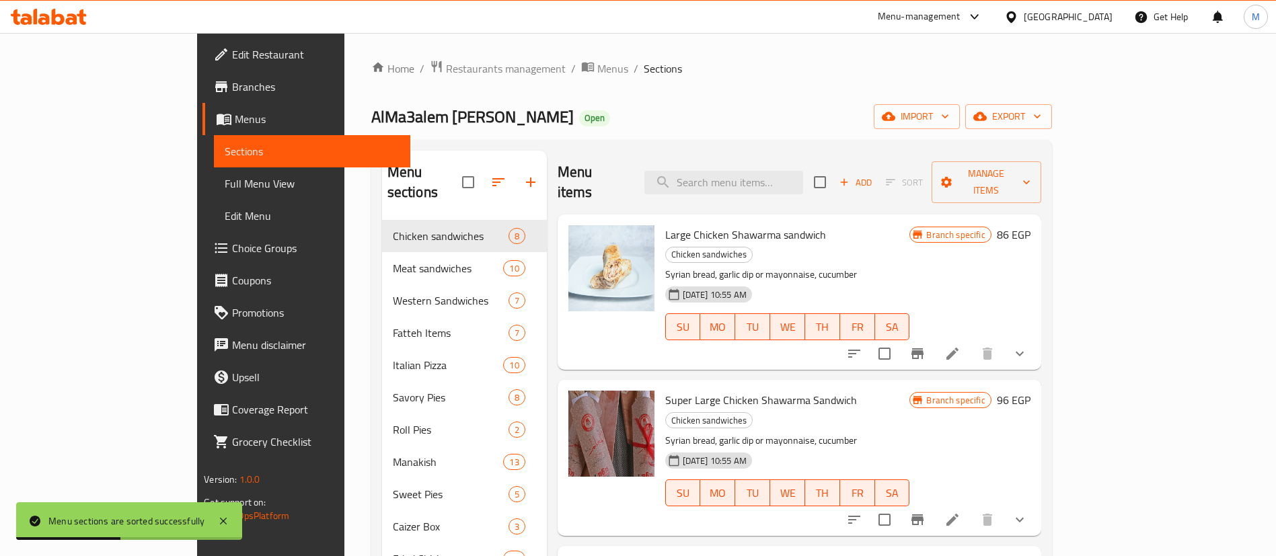
click at [741, 225] on span "Large Chicken Shawarma sandwich" at bounding box center [745, 235] width 161 height 20
click at [868, 281] on div "[DATE] 10:55 AM SU MO TU WE TH FR SA" at bounding box center [788, 317] width 256 height 73
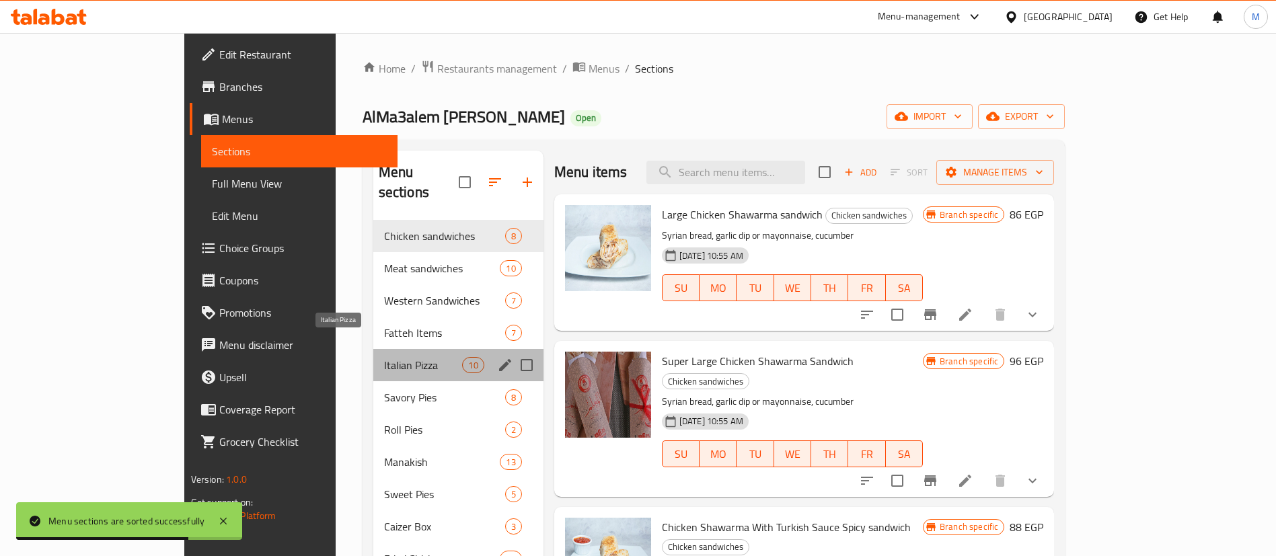
click at [384, 357] on span "Italian Pizza" at bounding box center [423, 365] width 79 height 16
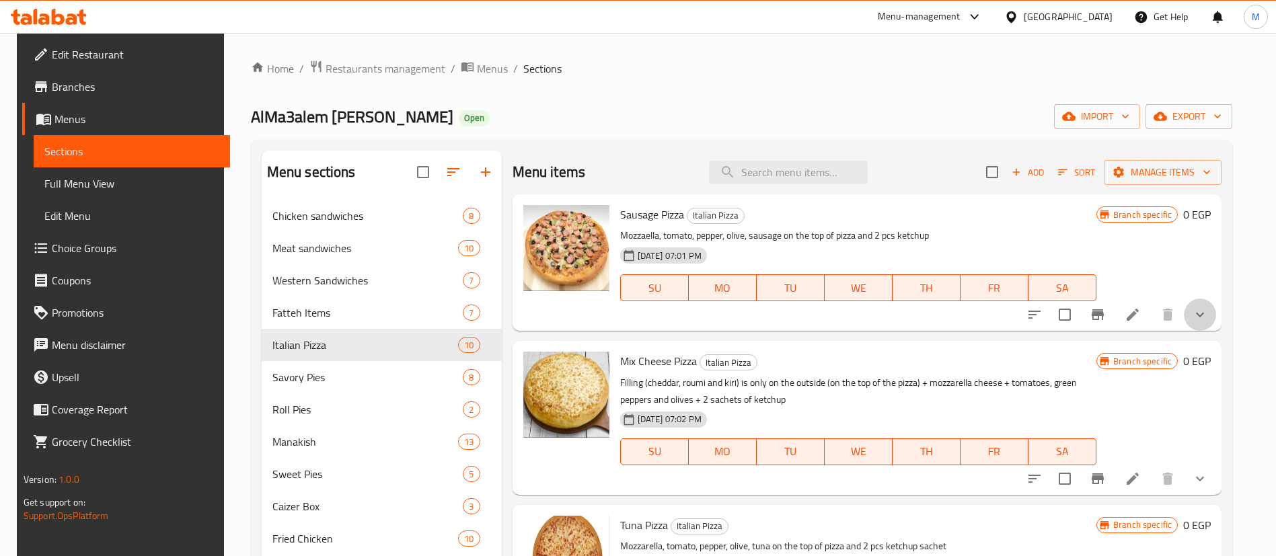
click at [1191, 304] on button "show more" at bounding box center [1200, 315] width 32 height 32
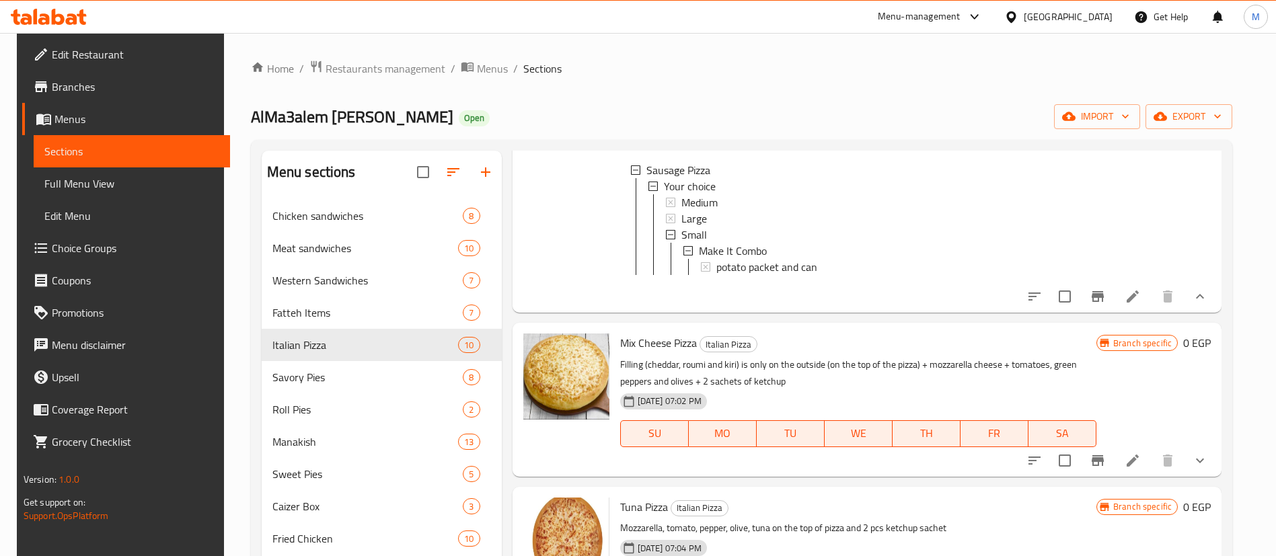
scroll to position [177, 0]
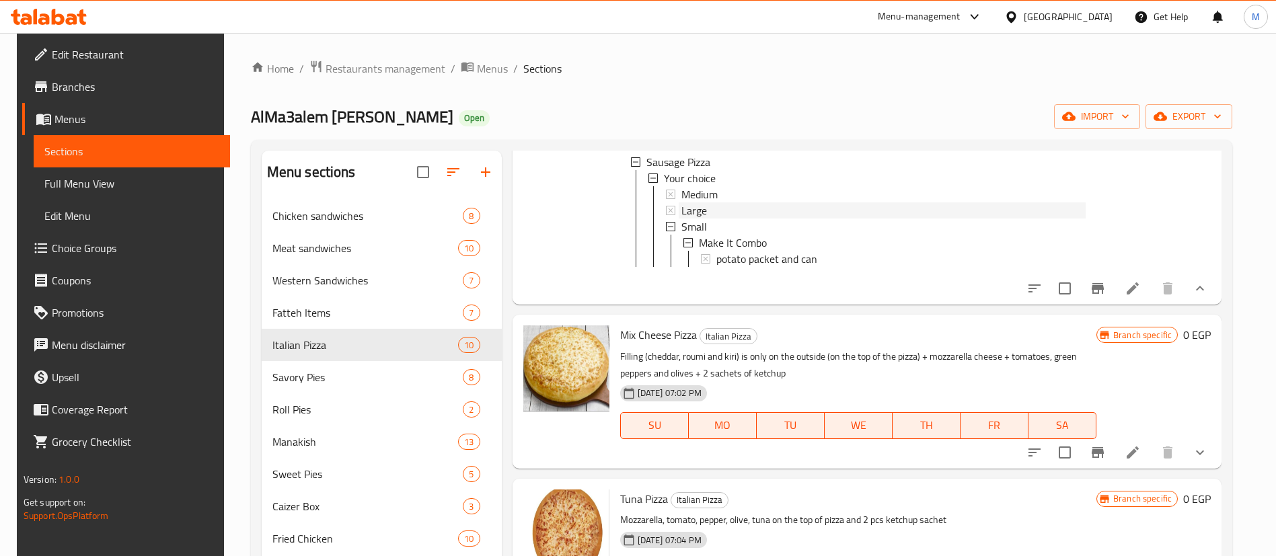
click at [710, 205] on div "Large" at bounding box center [883, 210] width 404 height 16
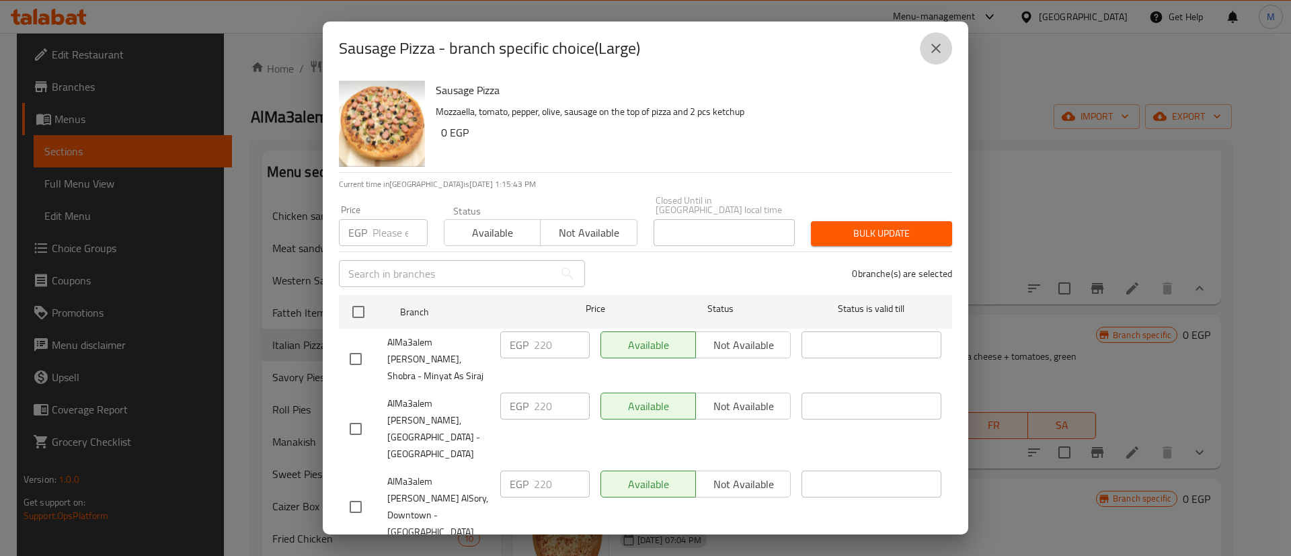
click at [940, 53] on icon "close" at bounding box center [936, 48] width 16 height 16
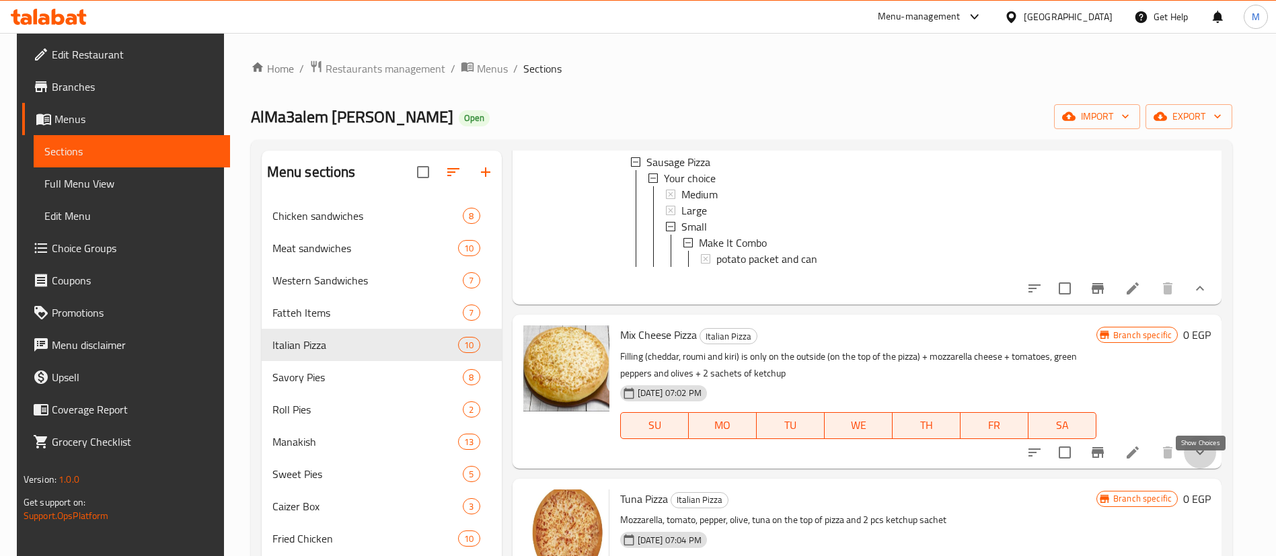
click at [1194, 461] on icon "show more" at bounding box center [1200, 453] width 16 height 16
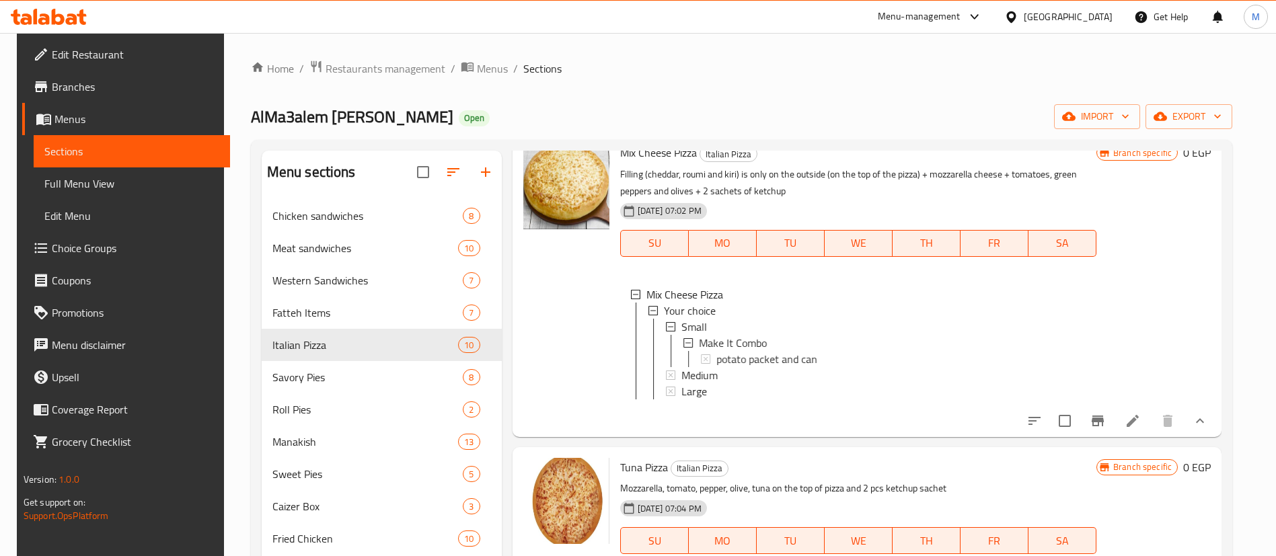
scroll to position [361, 0]
click at [706, 398] on div "Large" at bounding box center [883, 390] width 404 height 16
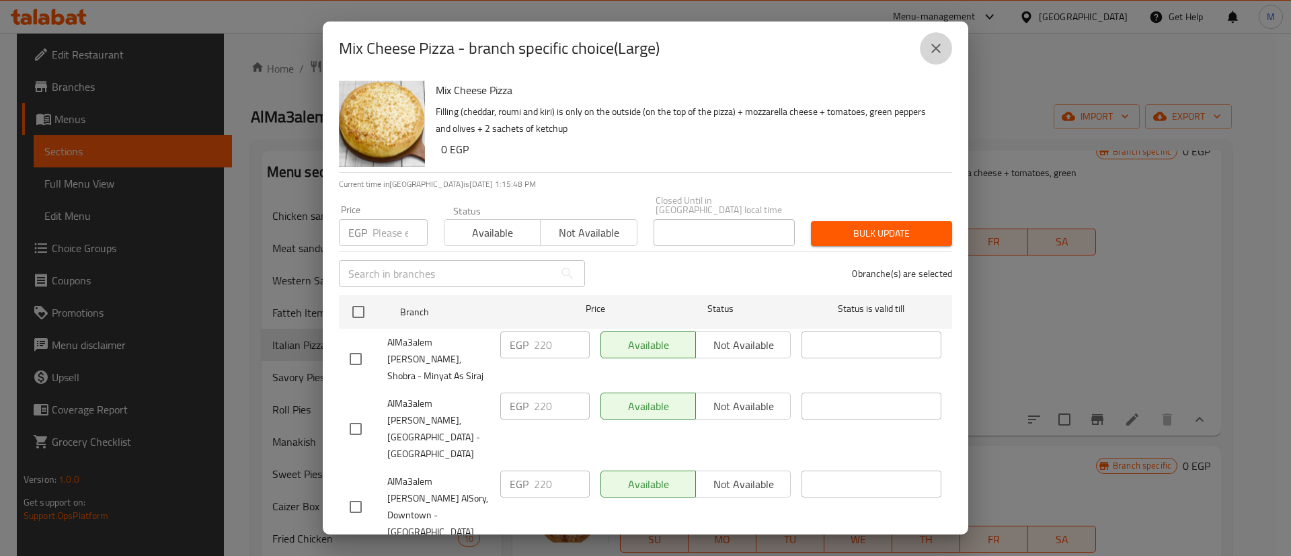
click at [944, 53] on button "close" at bounding box center [936, 48] width 32 height 32
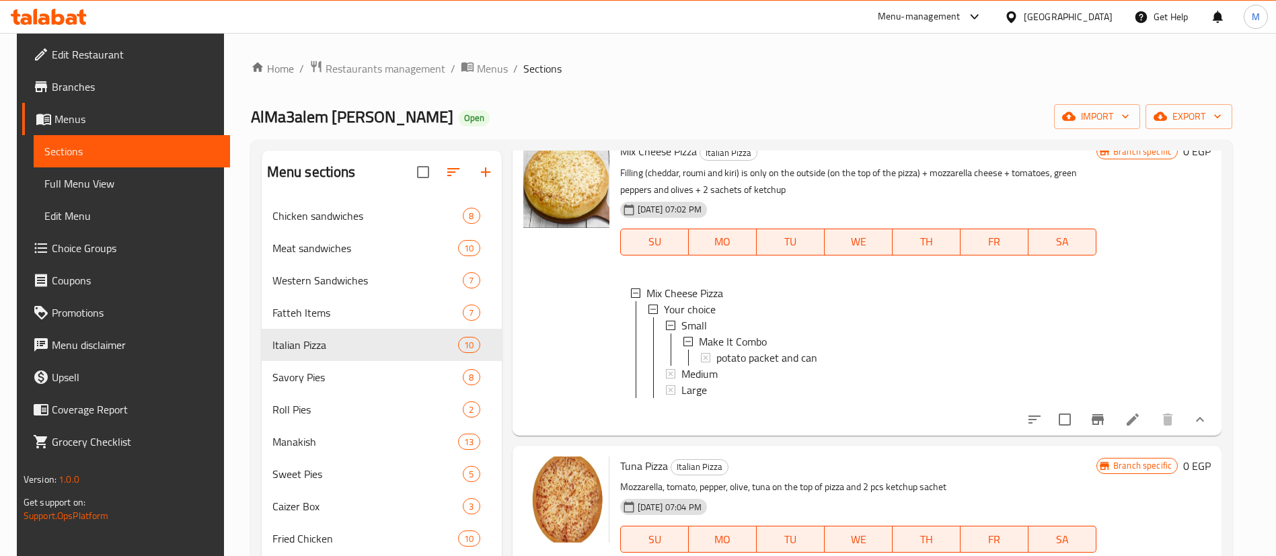
click at [600, 362] on div at bounding box center [566, 283] width 97 height 293
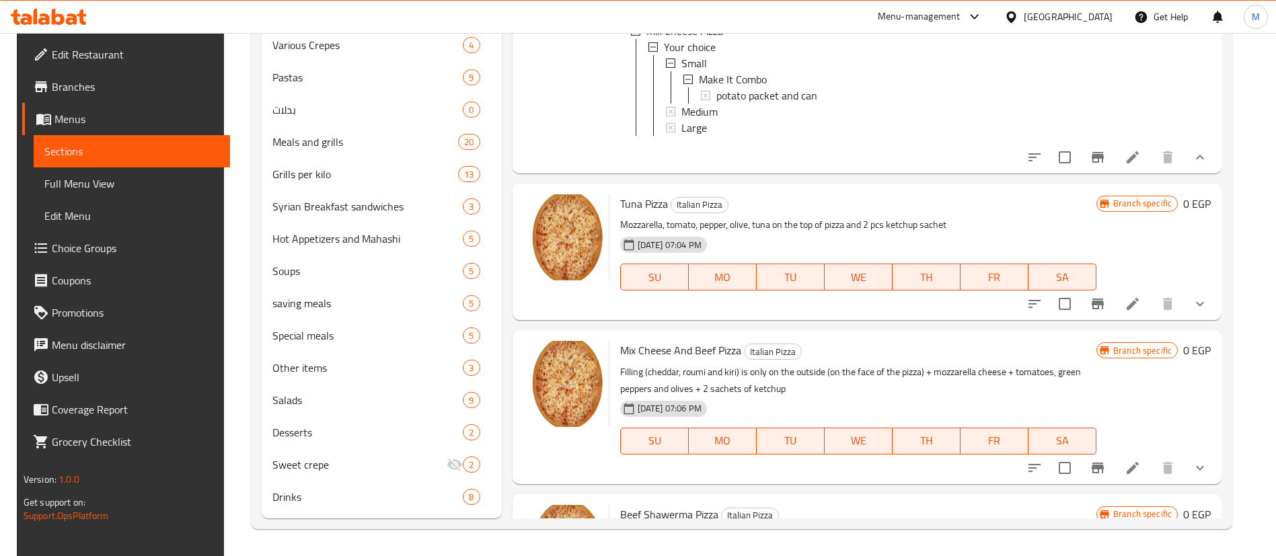
scroll to position [0, 0]
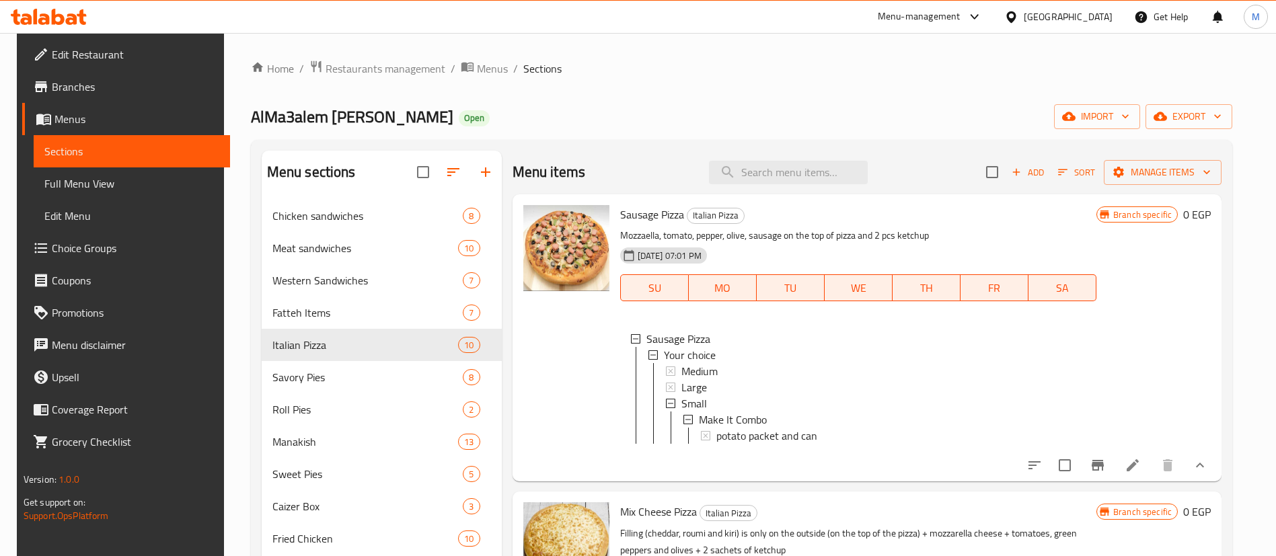
click at [608, 336] on div at bounding box center [566, 338] width 97 height 276
click at [666, 209] on span "Sausage Pizza" at bounding box center [652, 214] width 64 height 20
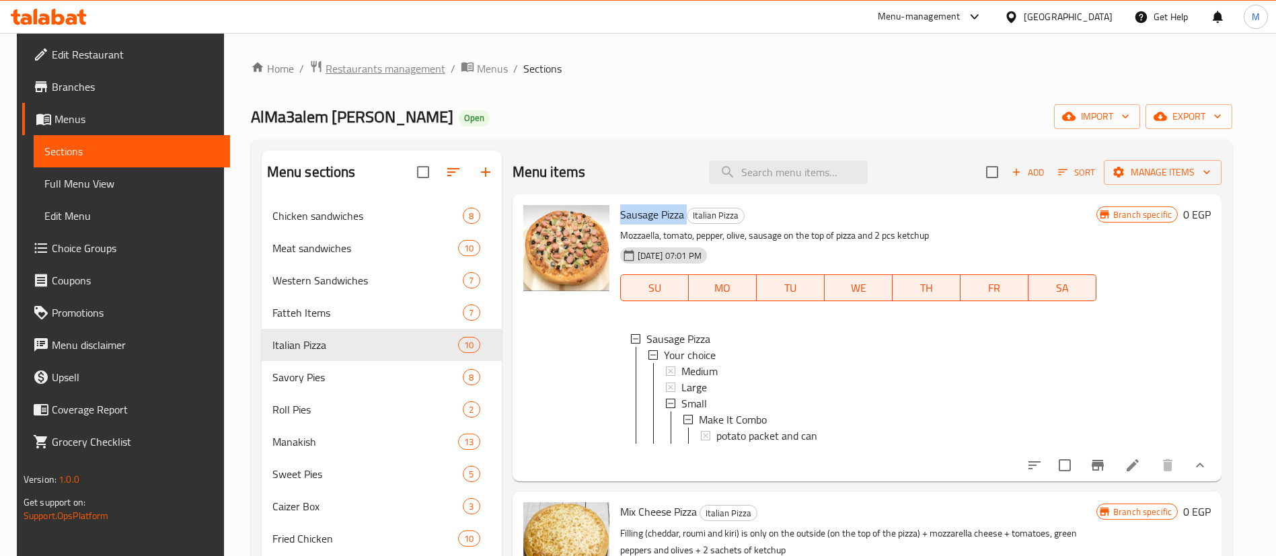
click at [378, 69] on span "Restaurants management" at bounding box center [386, 69] width 120 height 16
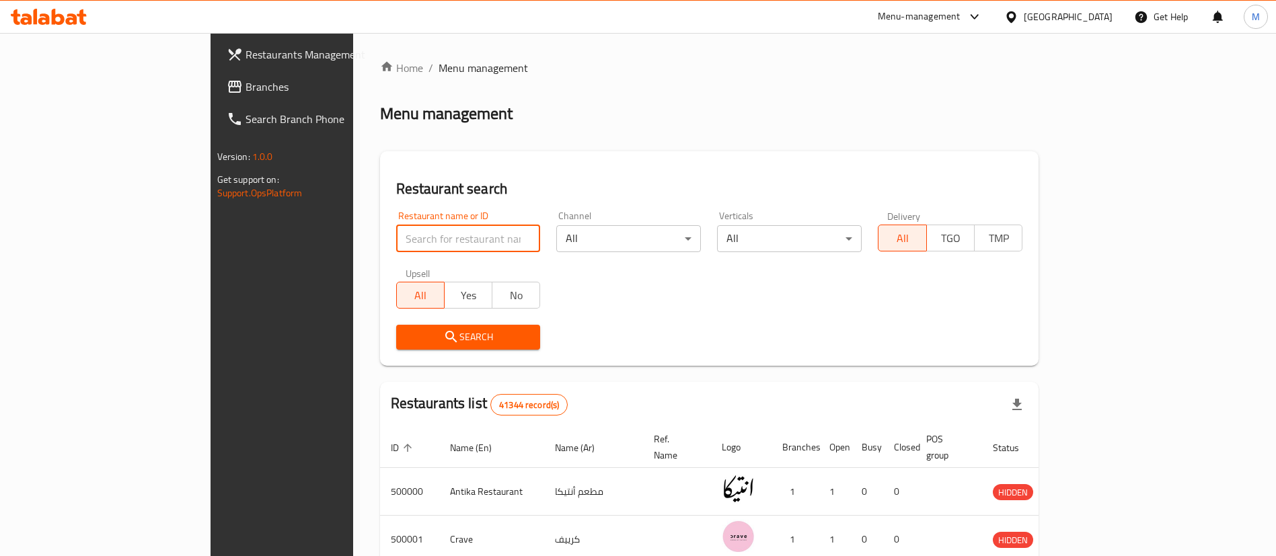
click at [396, 234] on input "search" at bounding box center [468, 238] width 145 height 27
type input "[US_STATE]"
click button "Search" at bounding box center [468, 337] width 145 height 25
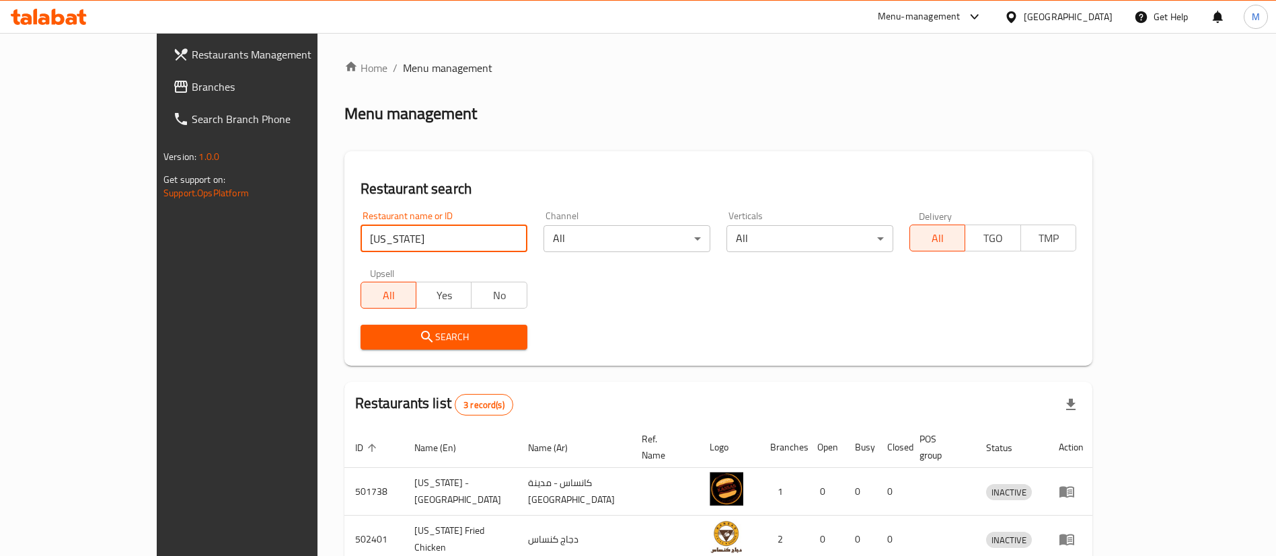
scroll to position [113, 0]
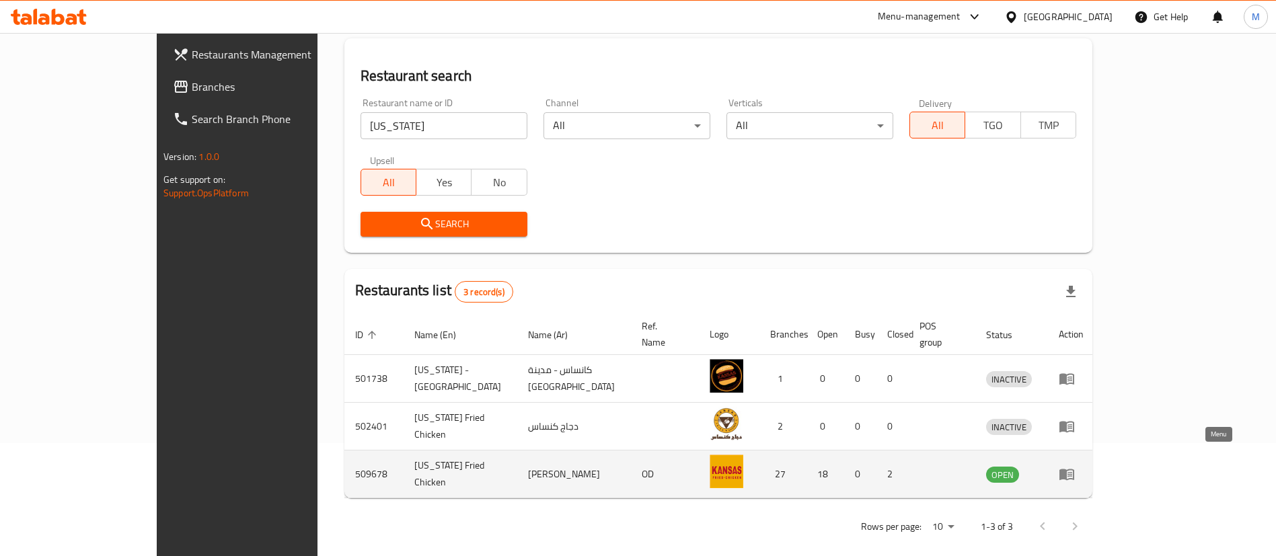
click at [1075, 466] on icon "enhanced table" at bounding box center [1067, 474] width 16 height 16
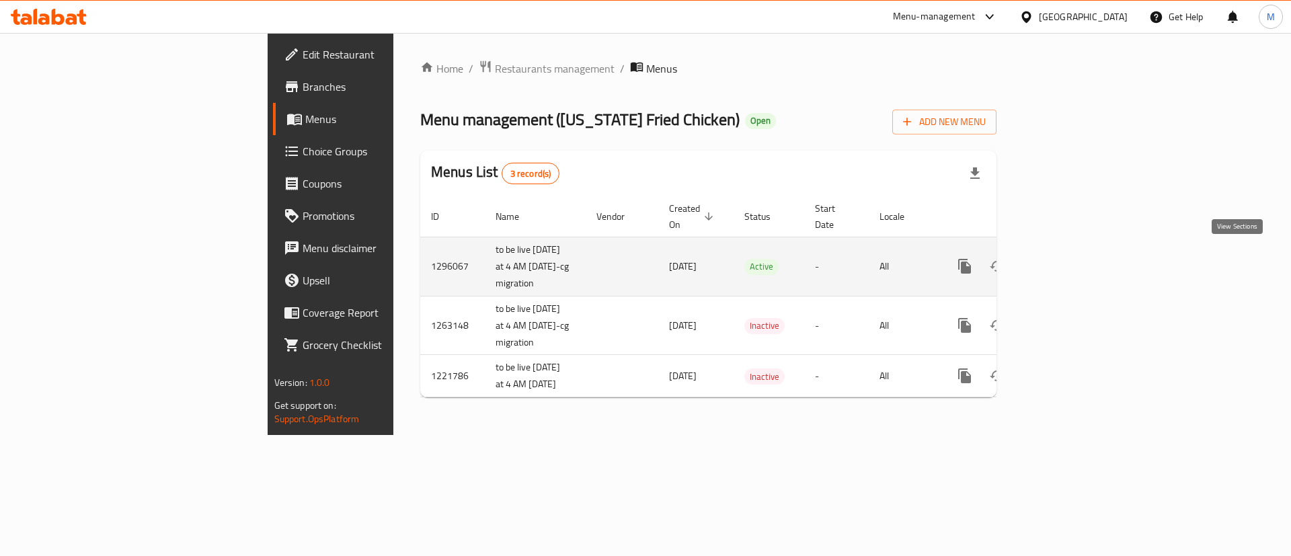
click at [1068, 260] on icon "enhanced table" at bounding box center [1062, 266] width 12 height 12
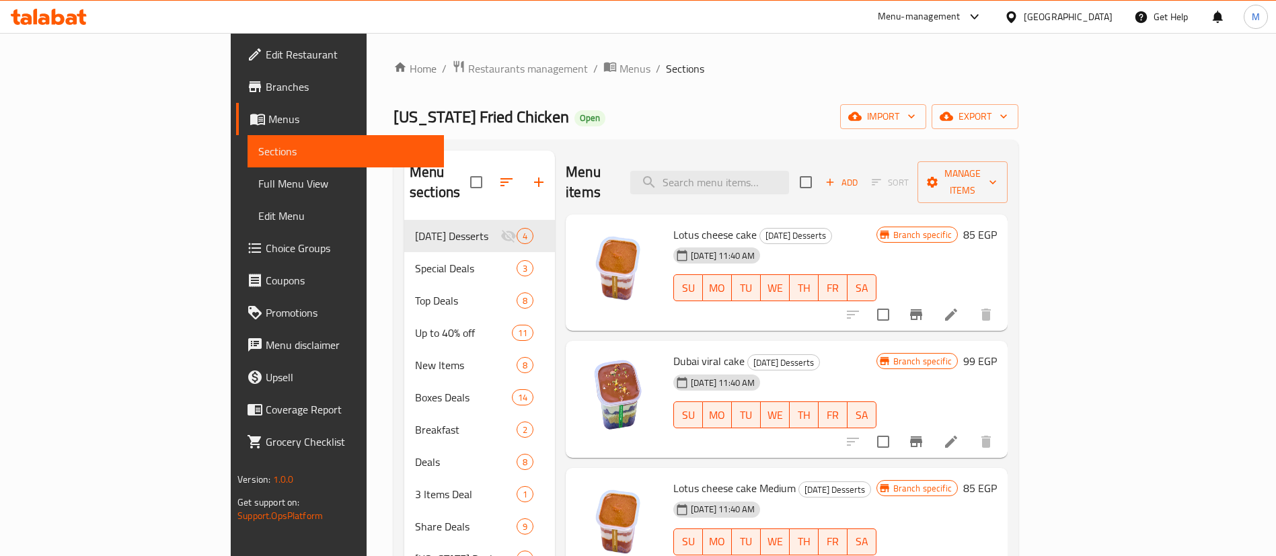
scroll to position [117, 0]
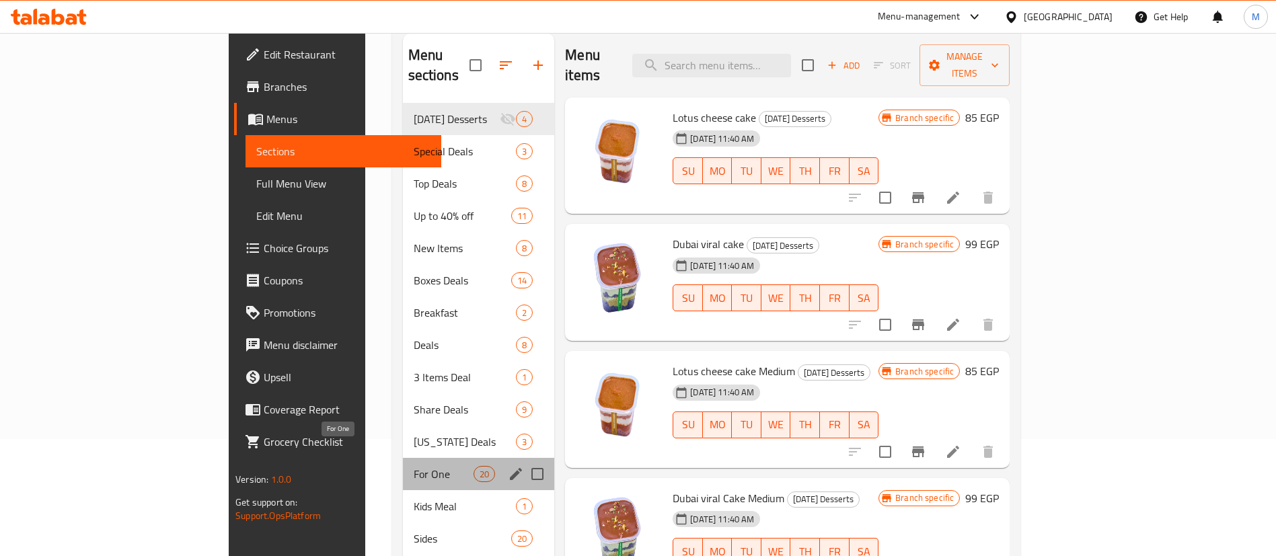
click at [414, 466] on span "For One" at bounding box center [444, 474] width 60 height 16
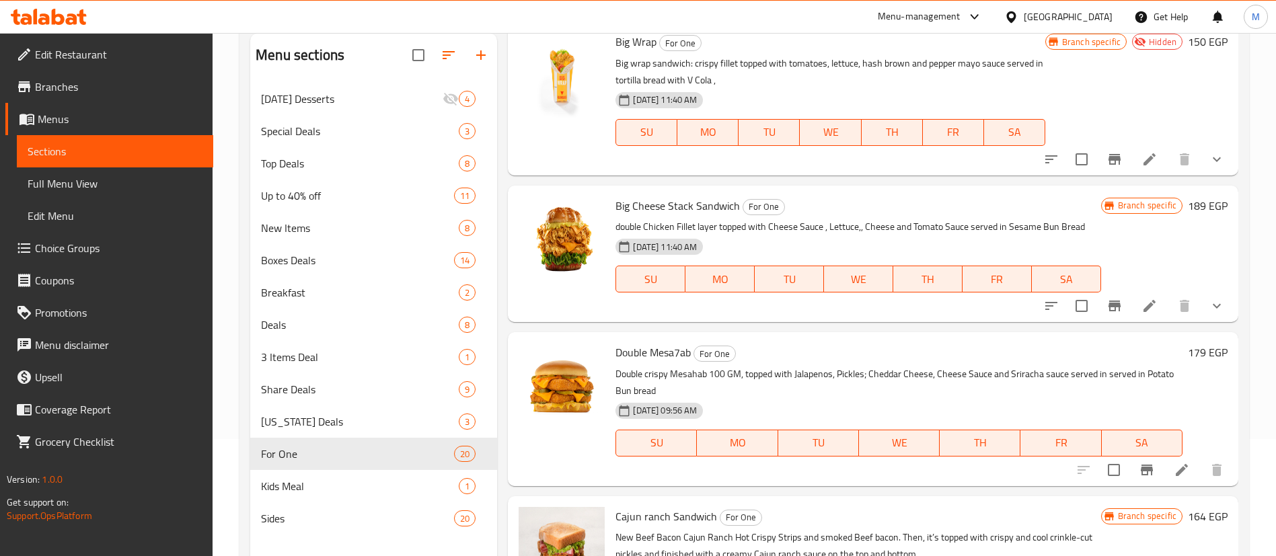
scroll to position [367, 0]
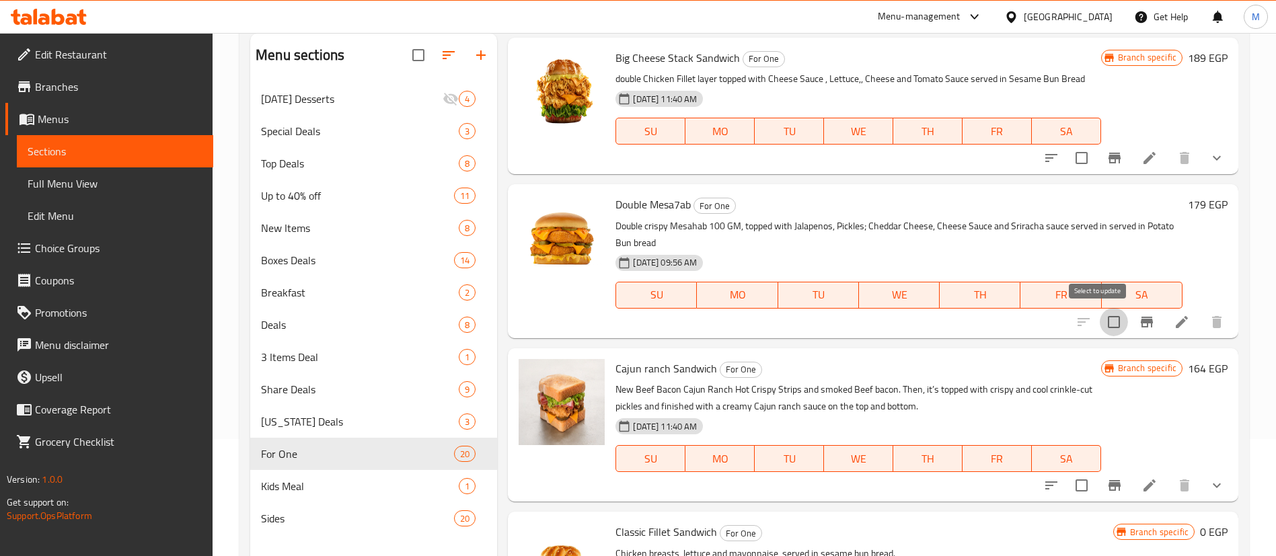
click at [1100, 330] on input "checkbox" at bounding box center [1114, 322] width 28 height 28
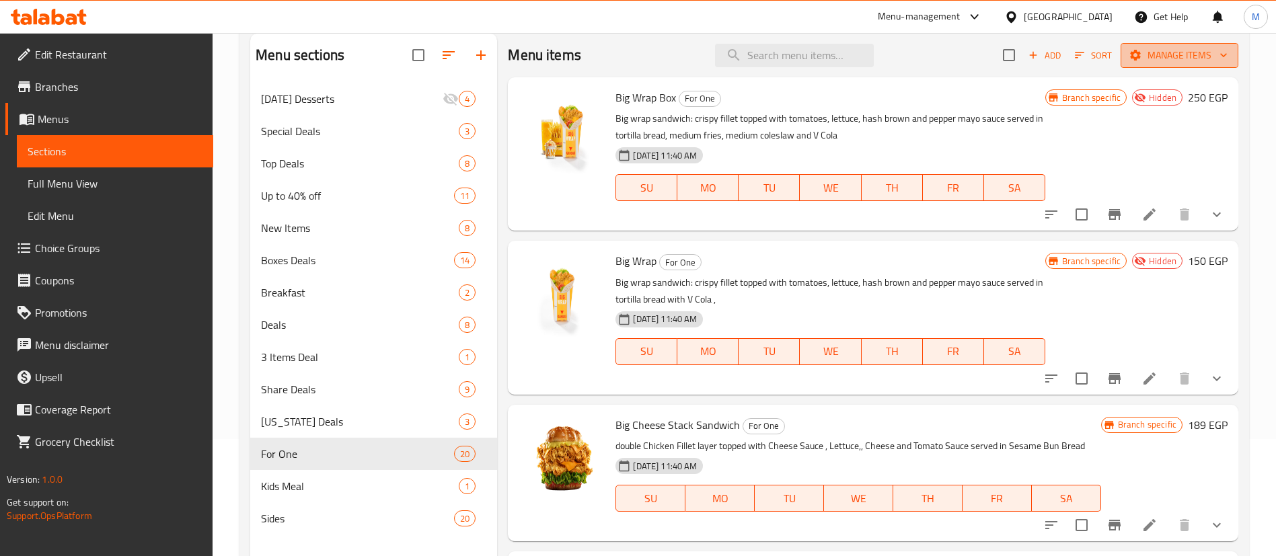
click at [1172, 57] on span "Manage items" at bounding box center [1179, 55] width 96 height 17
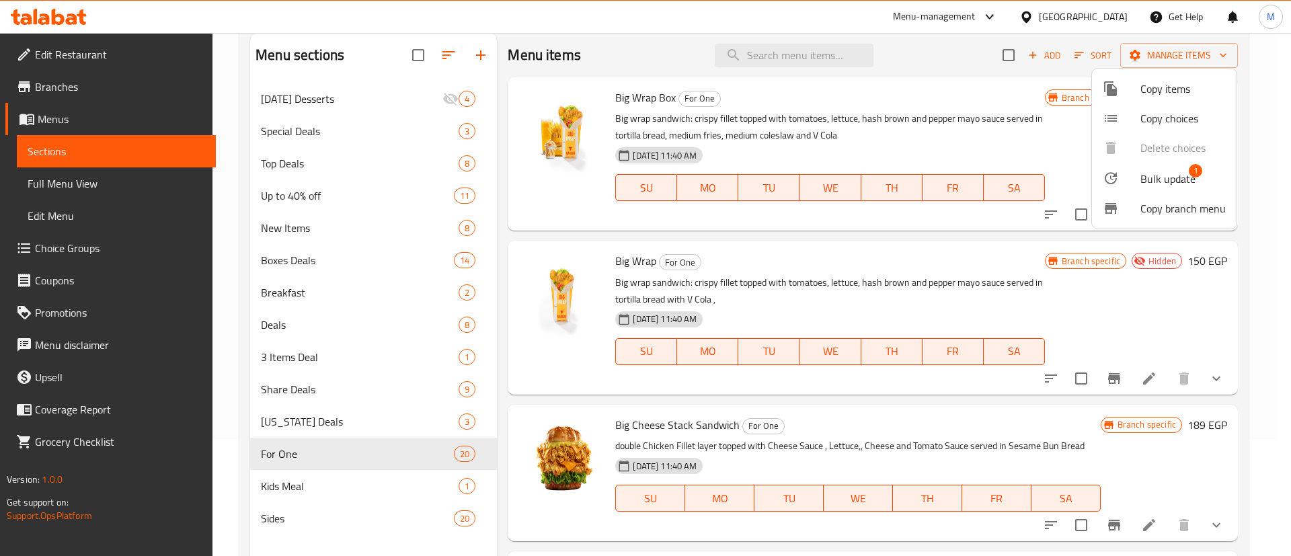
click at [1177, 166] on li "Bulk update 1" at bounding box center [1164, 178] width 145 height 31
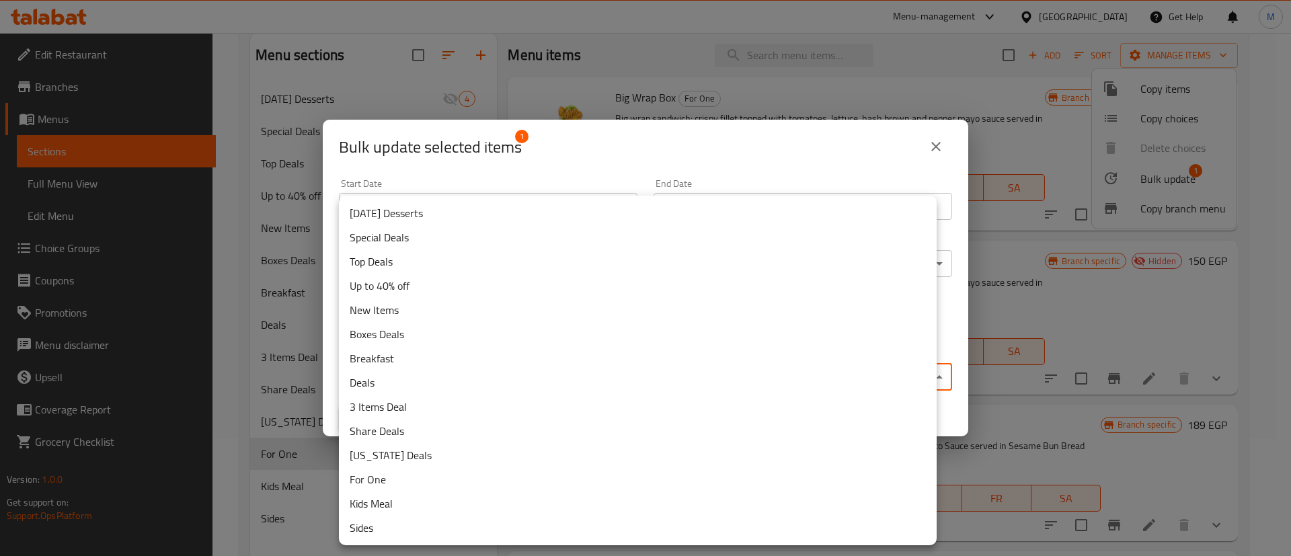
click at [769, 371] on body "​ Menu-management [GEOGRAPHIC_DATA] Get Help M Edit Restaurant Branches Menus S…" at bounding box center [645, 177] width 1291 height 523
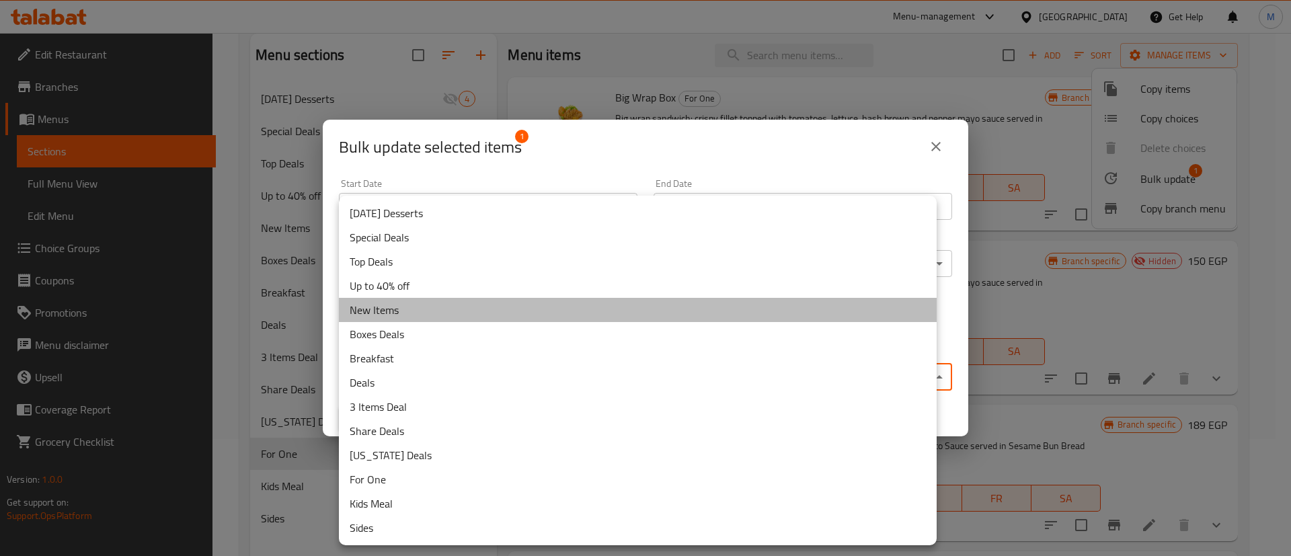
click at [424, 306] on li "New Items" at bounding box center [638, 310] width 598 height 24
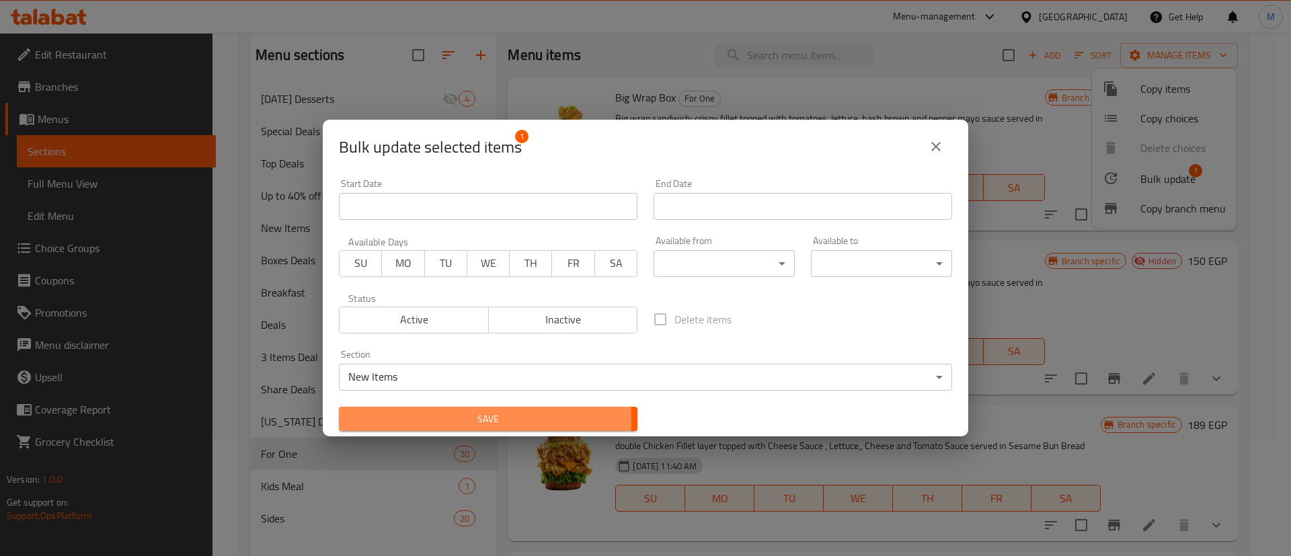
click at [404, 420] on span "Save" at bounding box center [488, 419] width 277 height 17
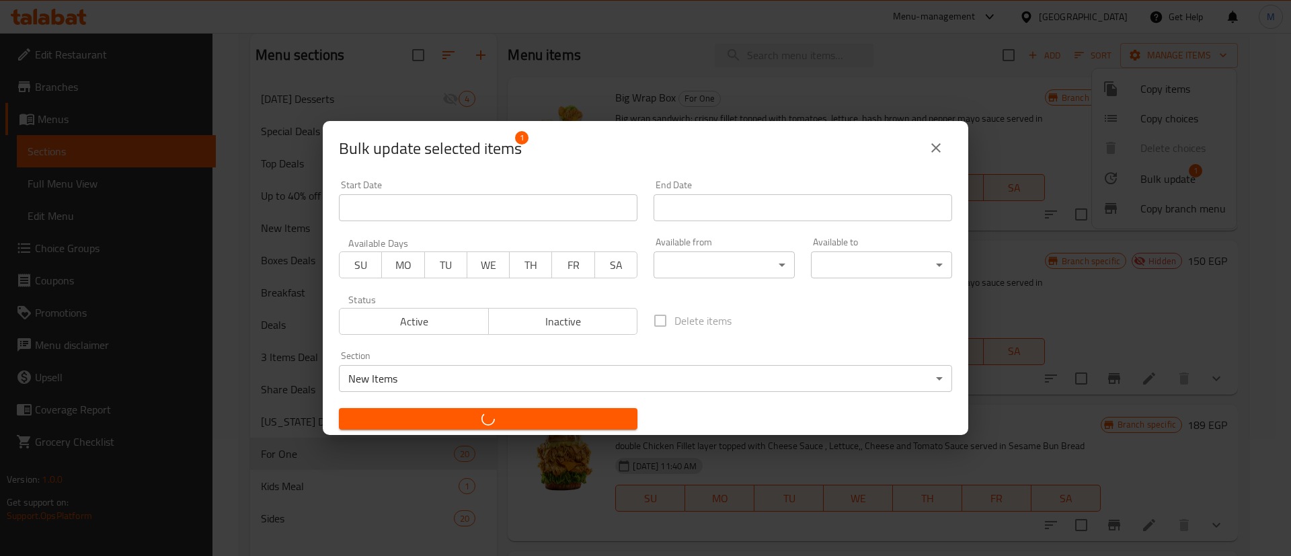
checkbox input "false"
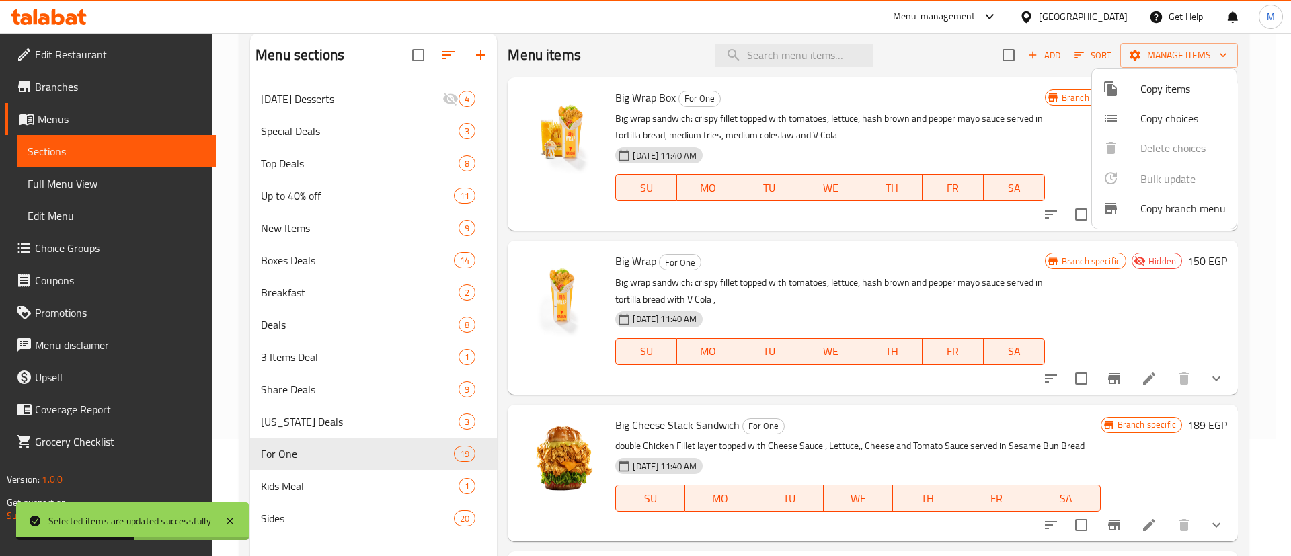
click at [574, 357] on div at bounding box center [645, 278] width 1291 height 556
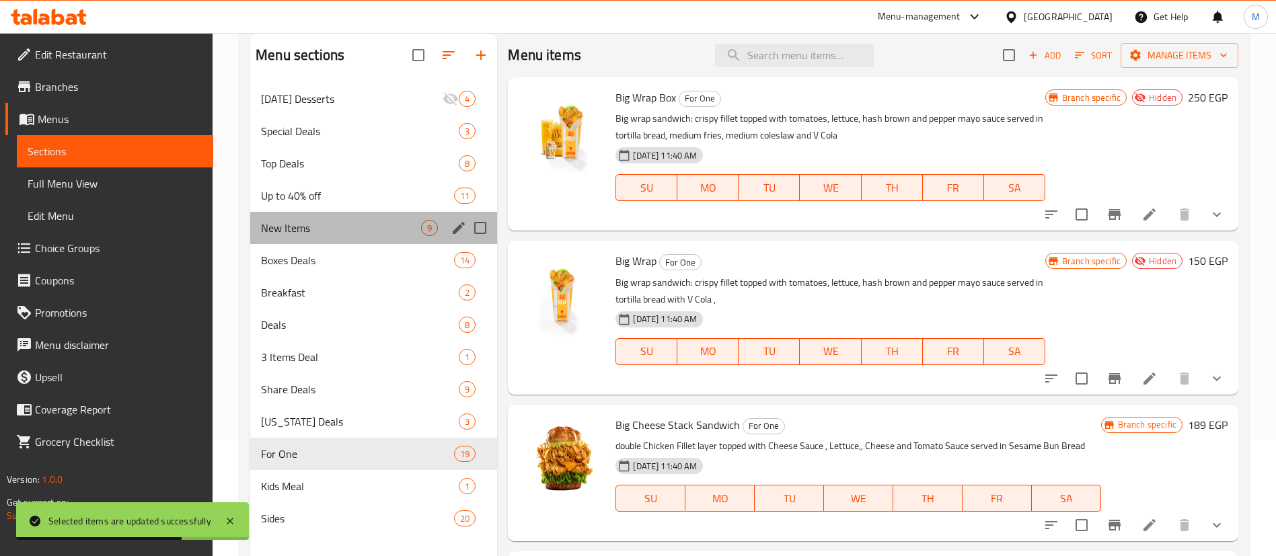
click at [344, 238] on div "New Items 9" at bounding box center [373, 228] width 247 height 32
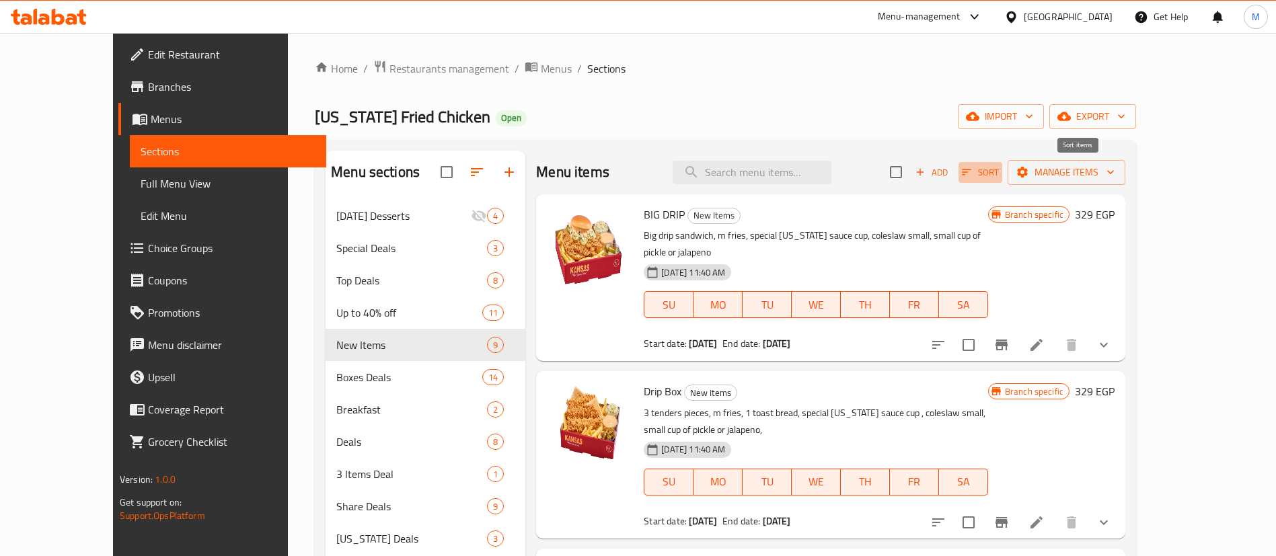
click at [973, 172] on icon "button" at bounding box center [967, 172] width 12 height 12
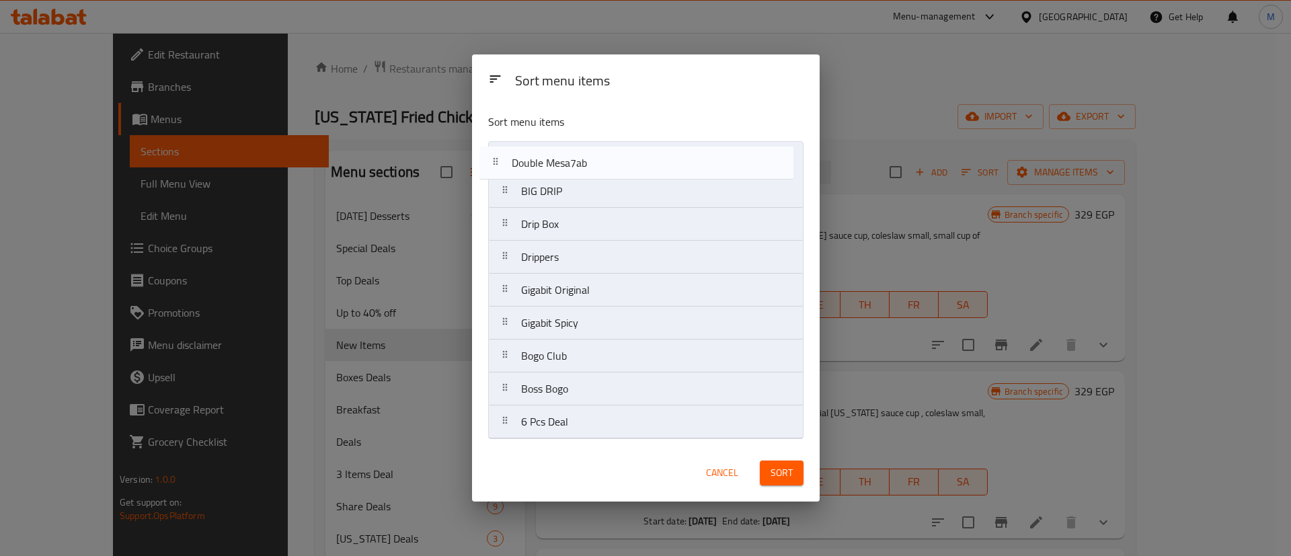
drag, startPoint x: 551, startPoint y: 425, endPoint x: 537, endPoint y: 136, distance: 289.5
click at [537, 136] on div "Sort menu items BIG DRIP Drip Box Drippers Gigabit Original Gigabit Spicy Bogo …" at bounding box center [646, 274] width 348 height 342
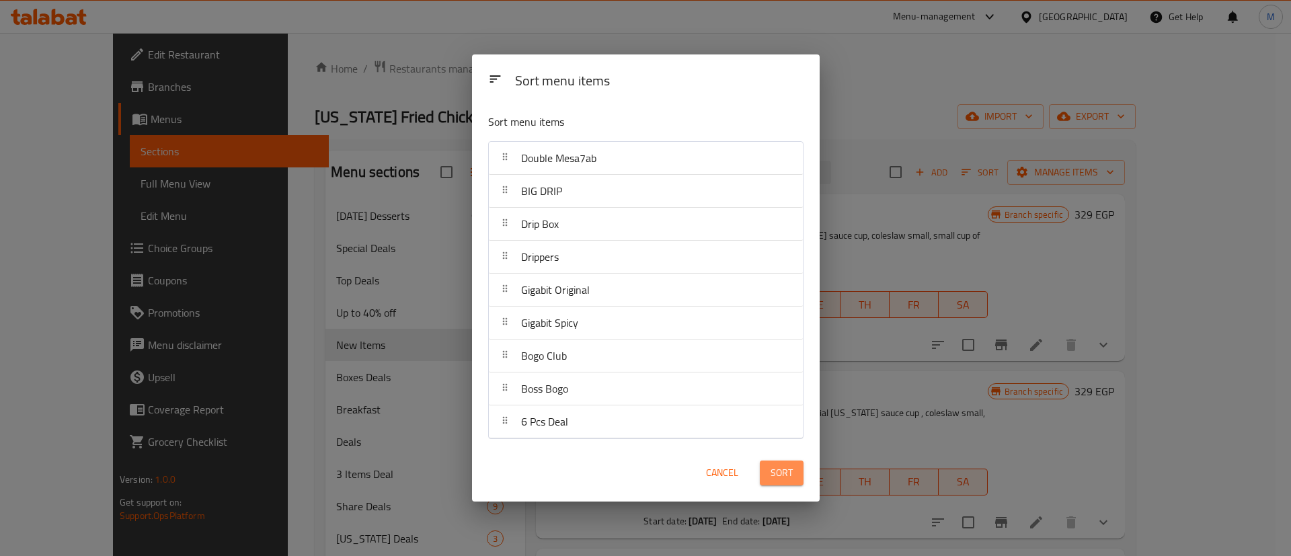
click at [794, 471] on button "Sort" at bounding box center [782, 473] width 44 height 25
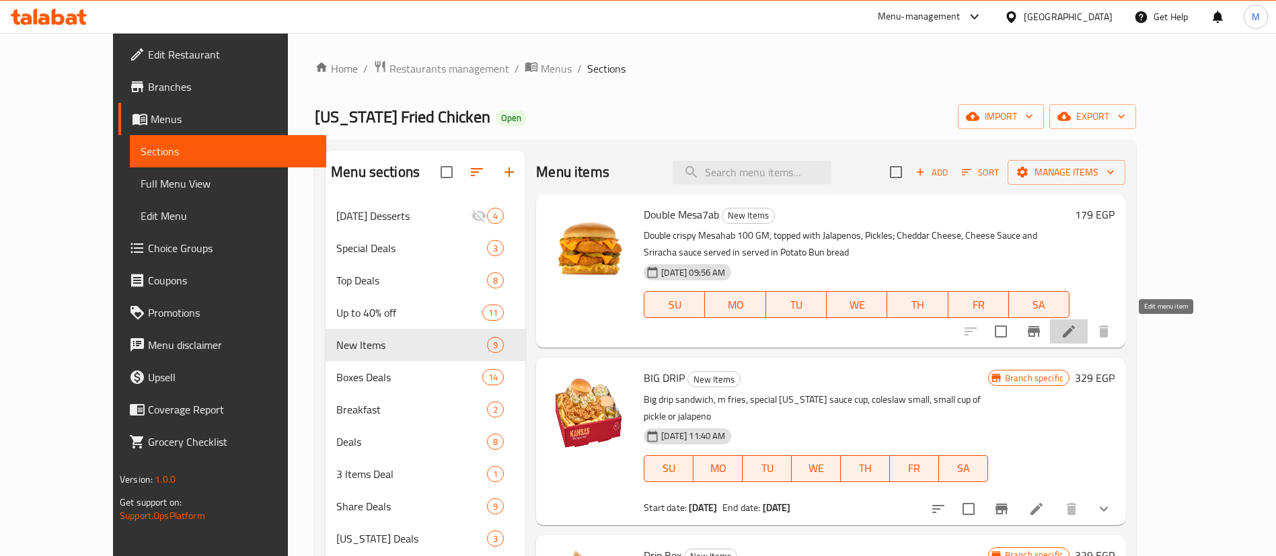
click at [1077, 328] on icon at bounding box center [1069, 332] width 16 height 16
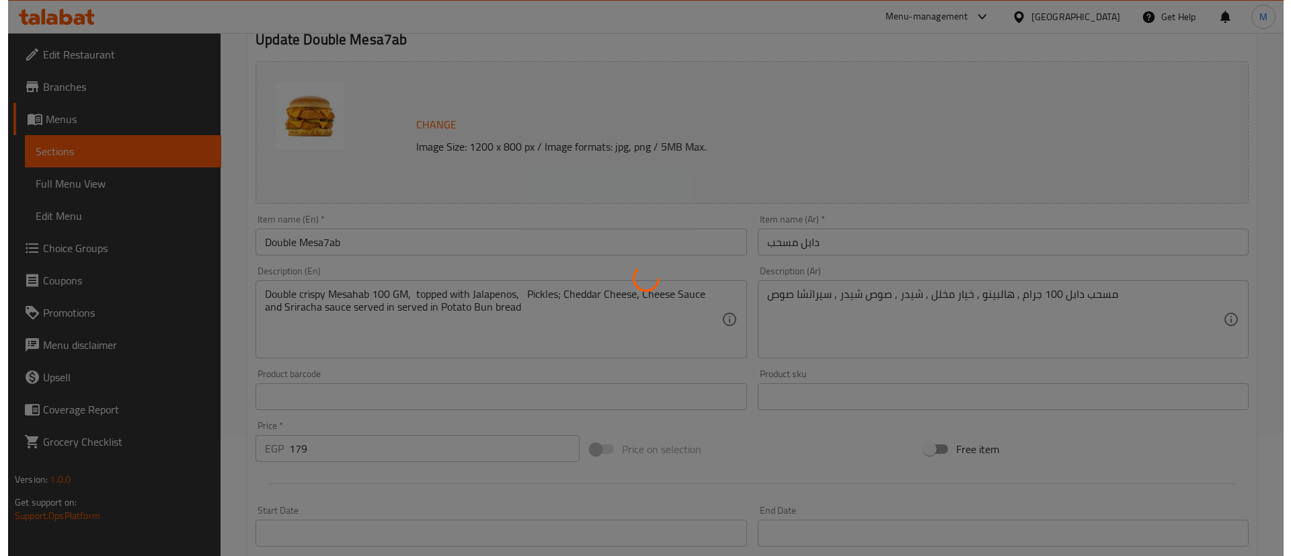
scroll to position [414, 0]
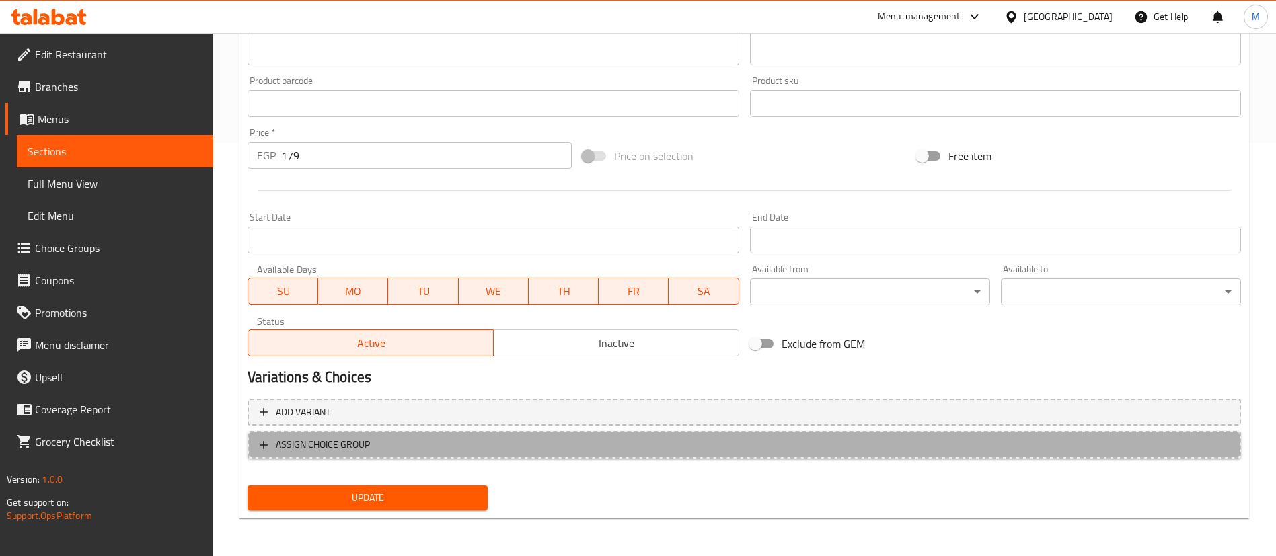
click at [400, 439] on span "ASSIGN CHOICE GROUP" at bounding box center [744, 445] width 969 height 17
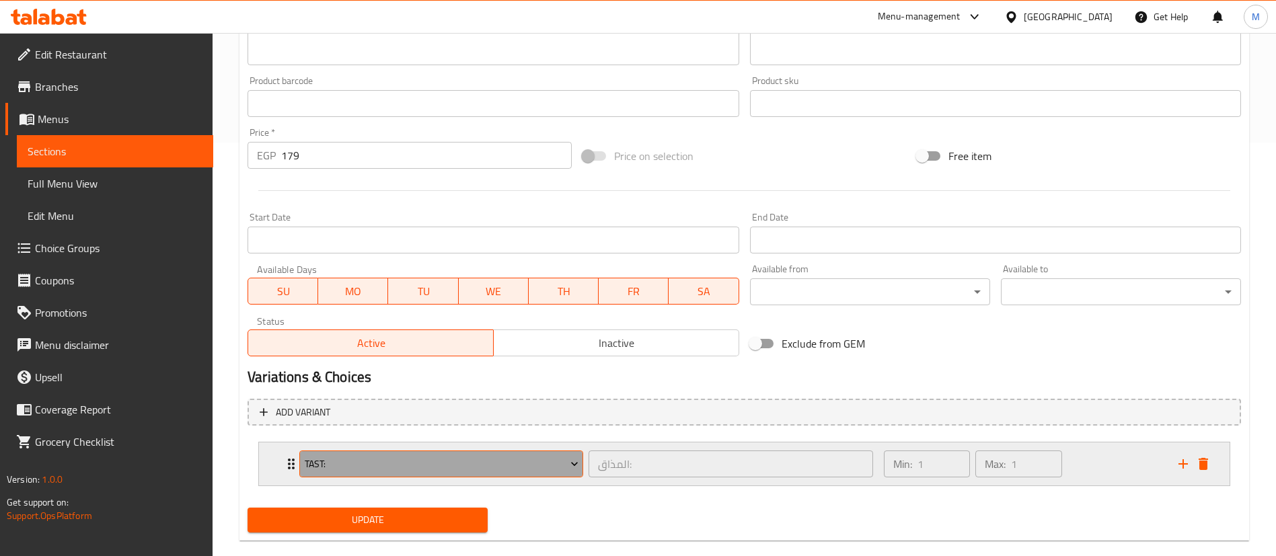
click at [414, 476] on button "Tast:" at bounding box center [441, 464] width 284 height 27
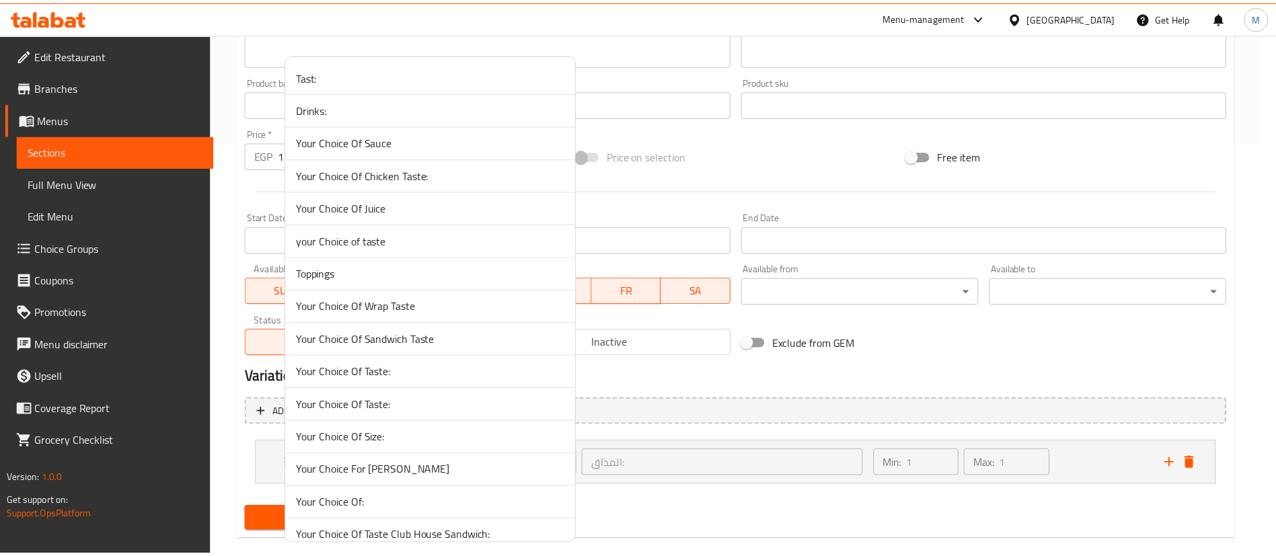
scroll to position [1227, 0]
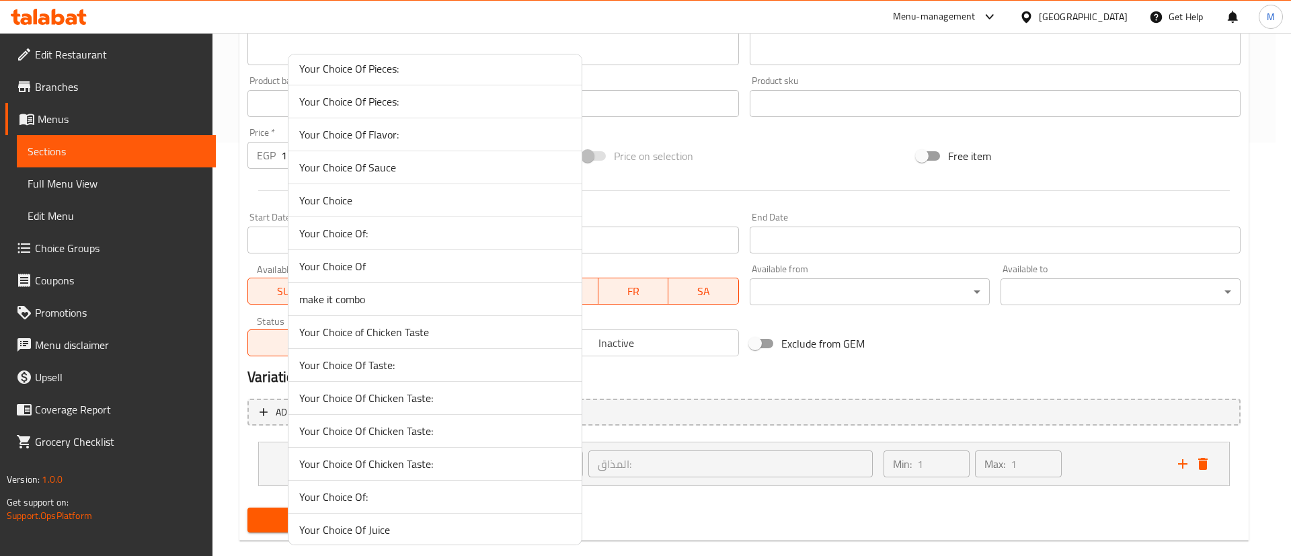
click at [356, 297] on span "make it combo" at bounding box center [435, 299] width 272 height 16
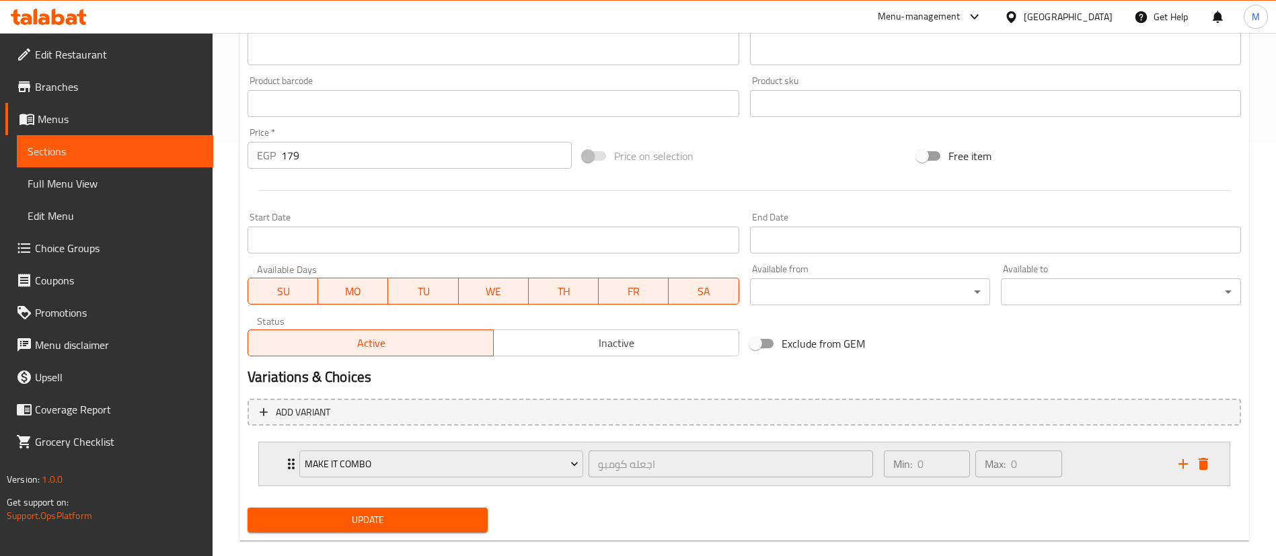
click at [1106, 461] on div "Min: 0 ​ Max: 0 ​" at bounding box center [1023, 464] width 295 height 43
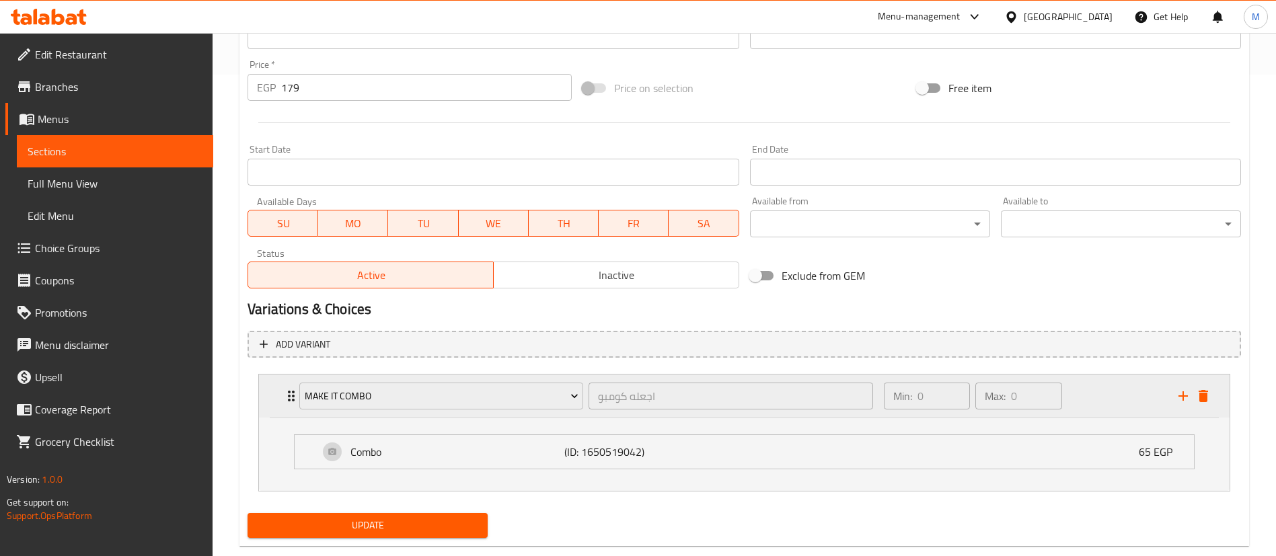
scroll to position [482, 0]
click at [445, 511] on div "Update" at bounding box center [367, 525] width 251 height 36
click at [424, 535] on button "Update" at bounding box center [368, 525] width 240 height 25
